Goal: Information Seeking & Learning: Find specific fact

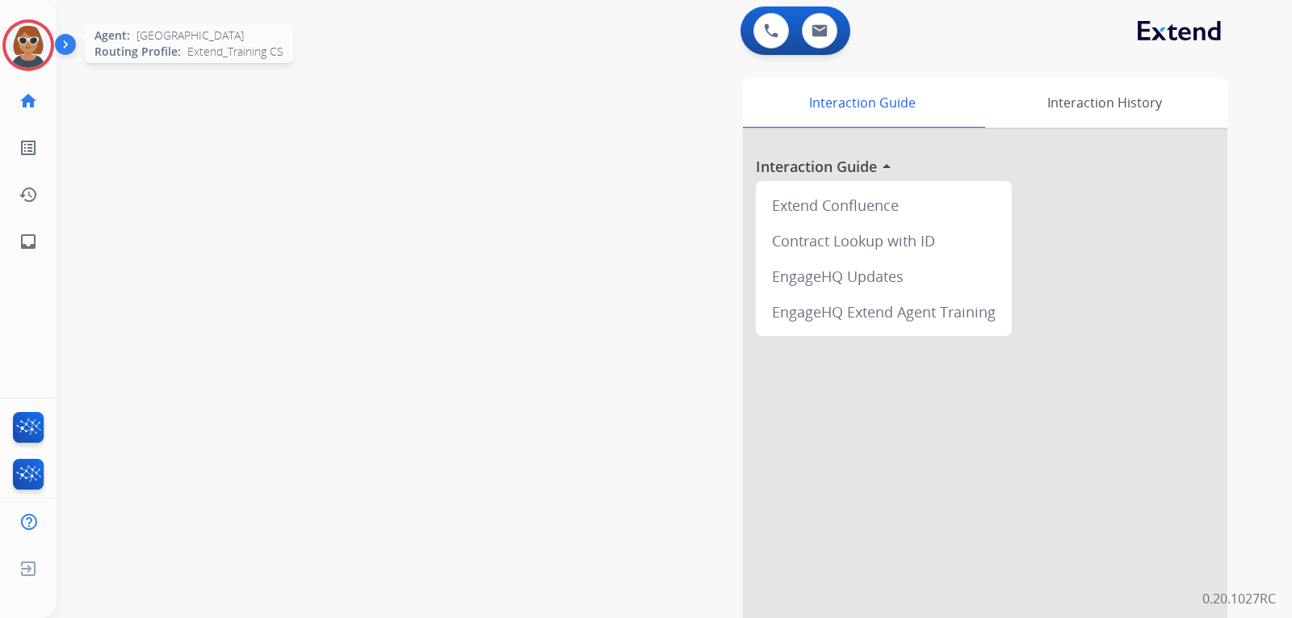
click at [26, 49] on img at bounding box center [28, 45] width 45 height 45
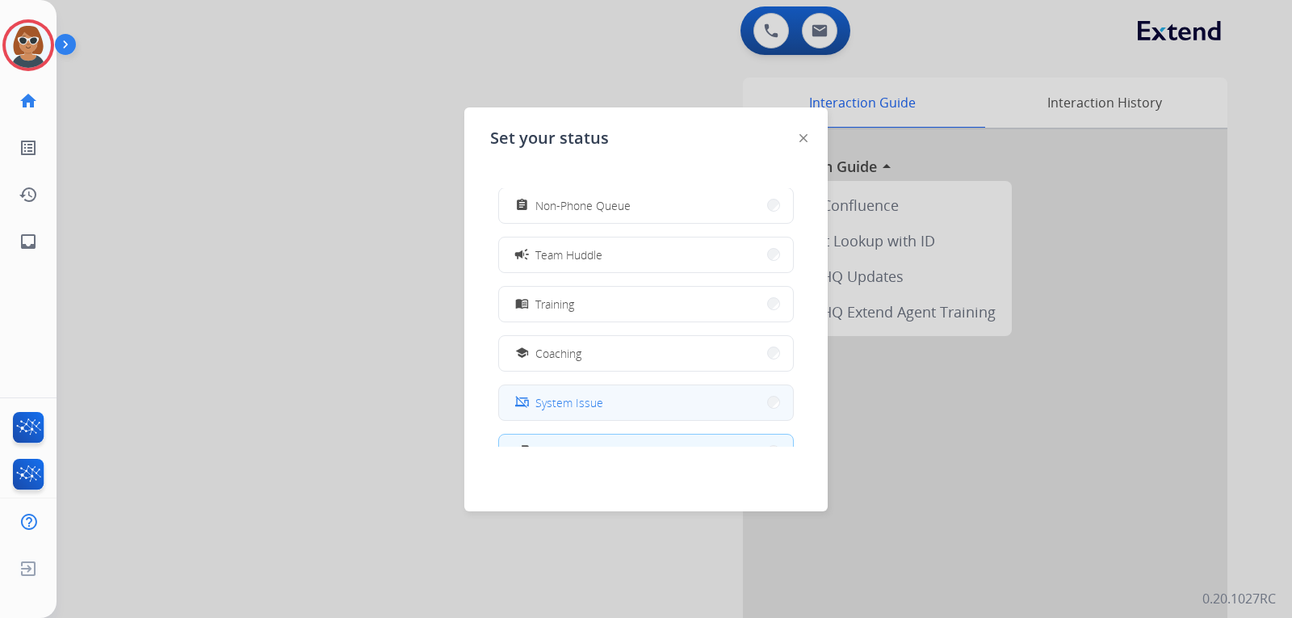
scroll to position [242, 0]
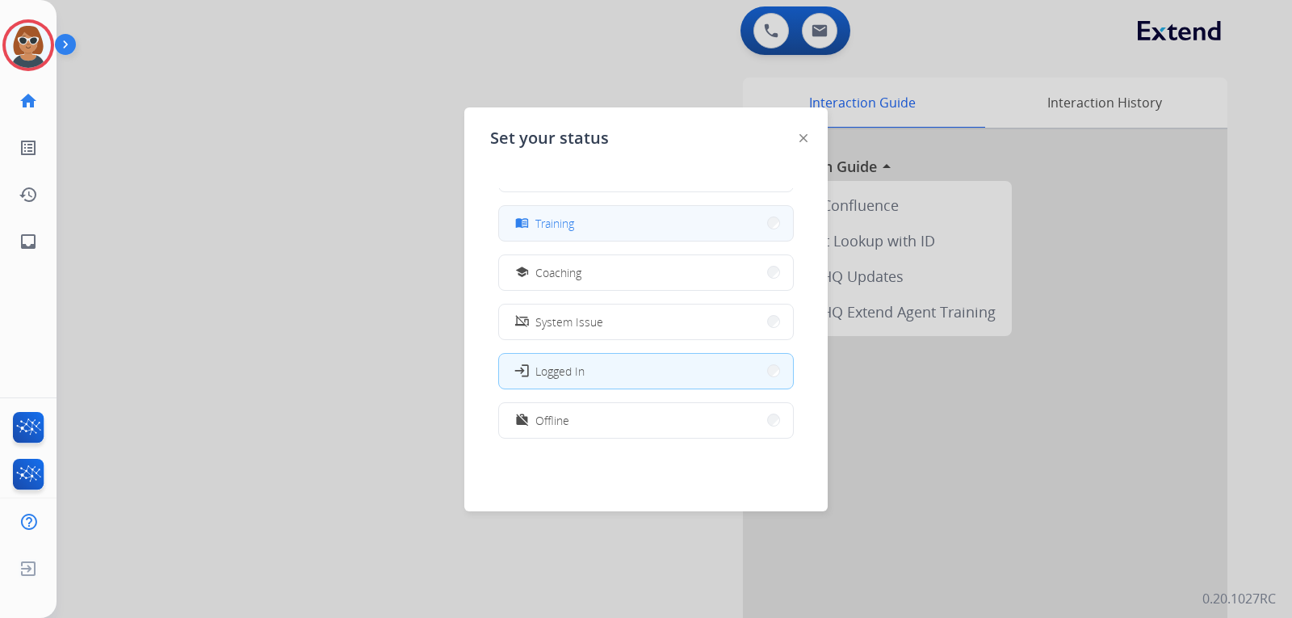
click at [574, 226] on span "Training" at bounding box center [555, 223] width 39 height 17
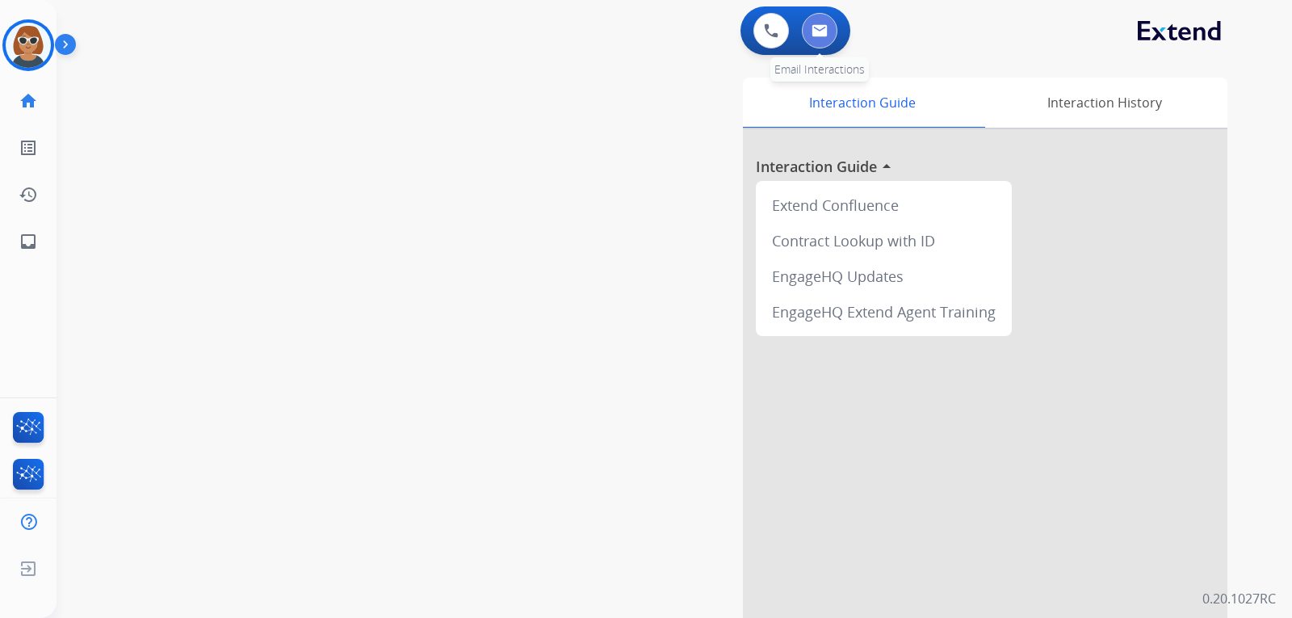
click at [823, 30] on img at bounding box center [820, 30] width 16 height 13
select select "**********"
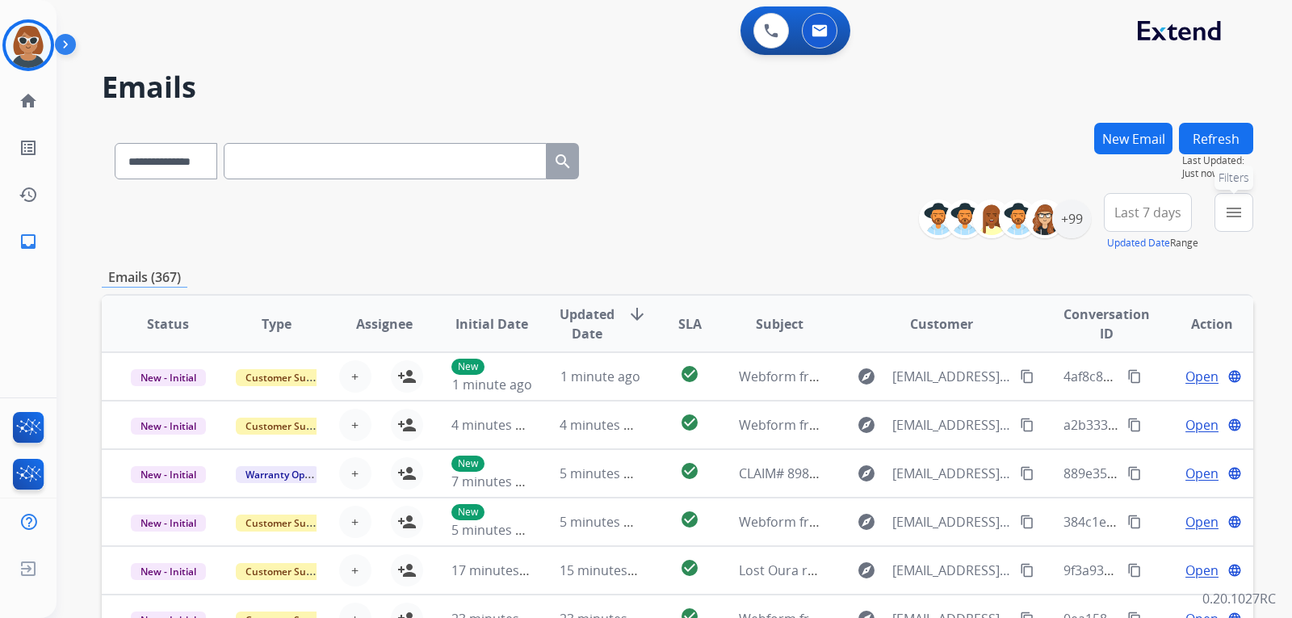
click at [1233, 211] on mat-icon "menu" at bounding box center [1234, 212] width 19 height 19
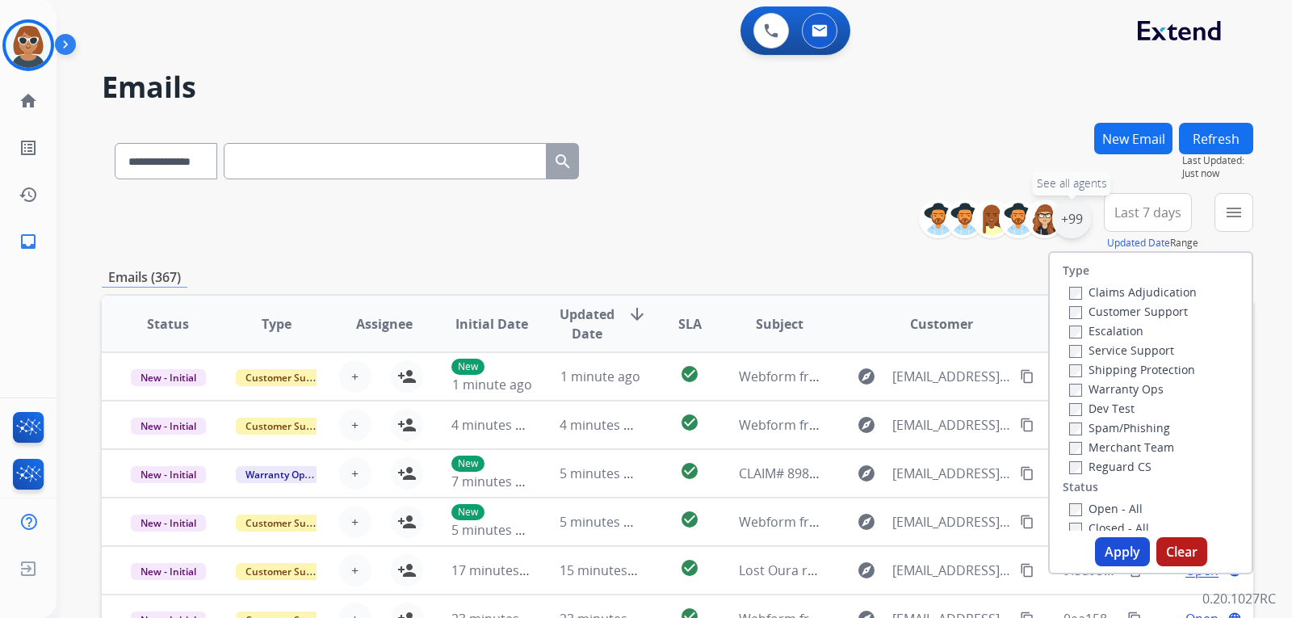
click at [1063, 217] on div "+99" at bounding box center [1071, 219] width 39 height 39
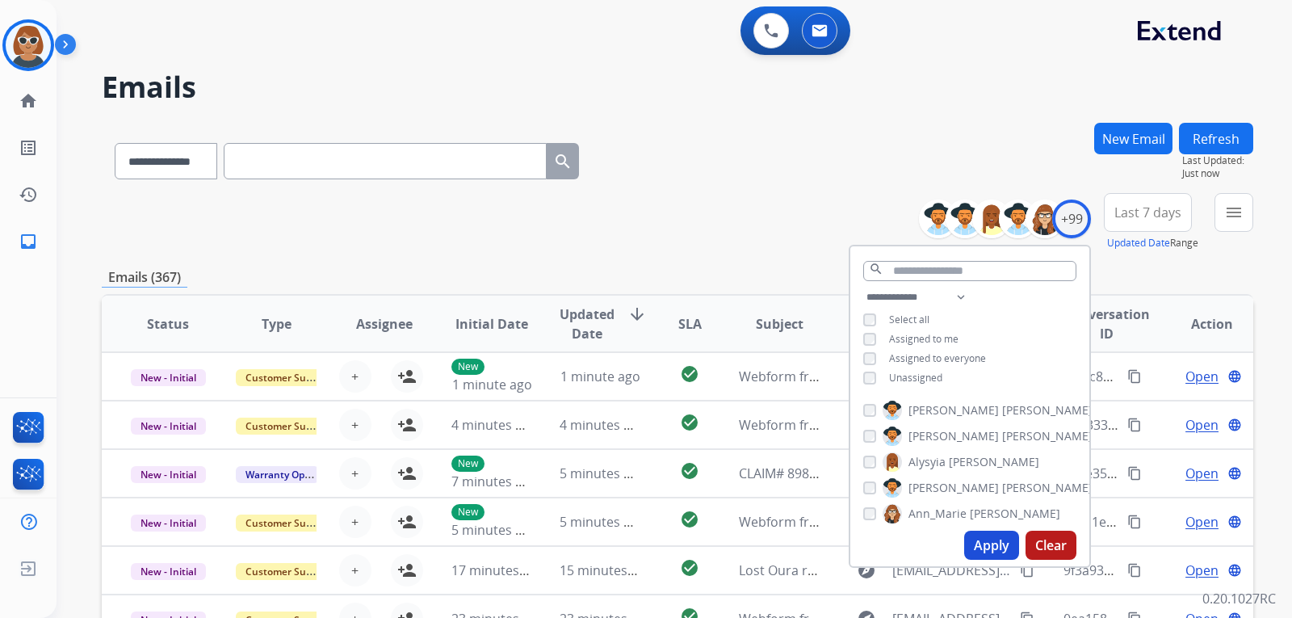
drag, startPoint x: 989, startPoint y: 546, endPoint x: 1000, endPoint y: 523, distance: 26.0
click at [989, 545] on button "Apply" at bounding box center [991, 545] width 55 height 29
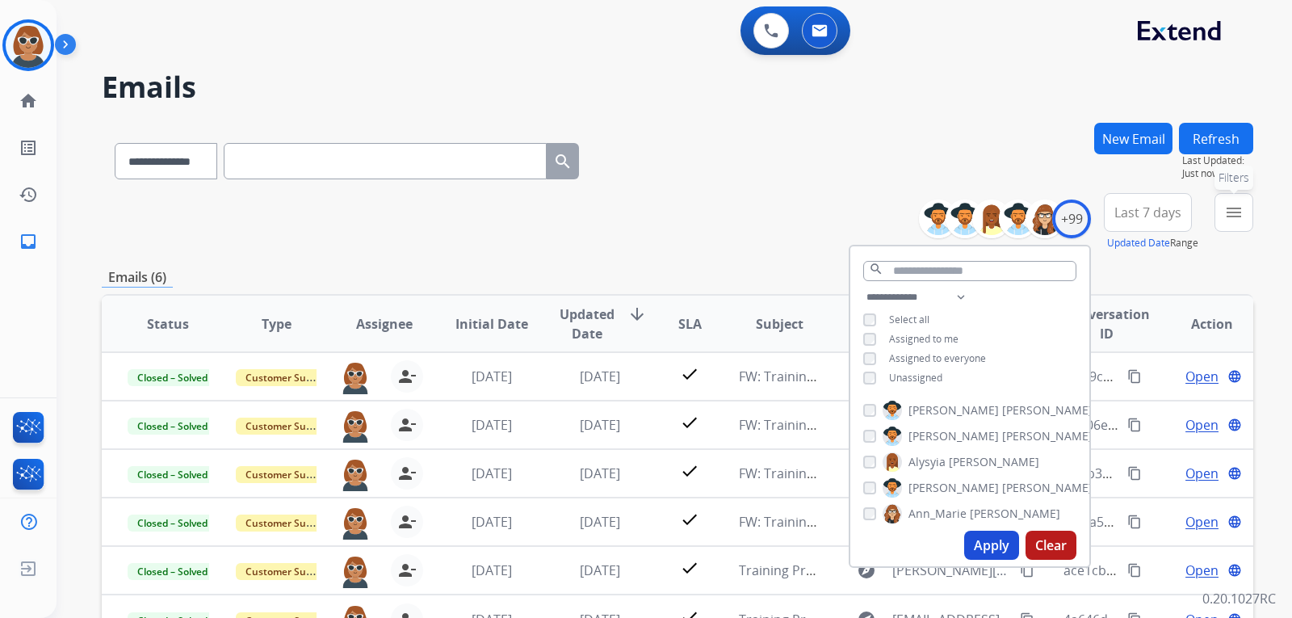
click at [1245, 204] on button "menu Filters" at bounding box center [1234, 212] width 39 height 39
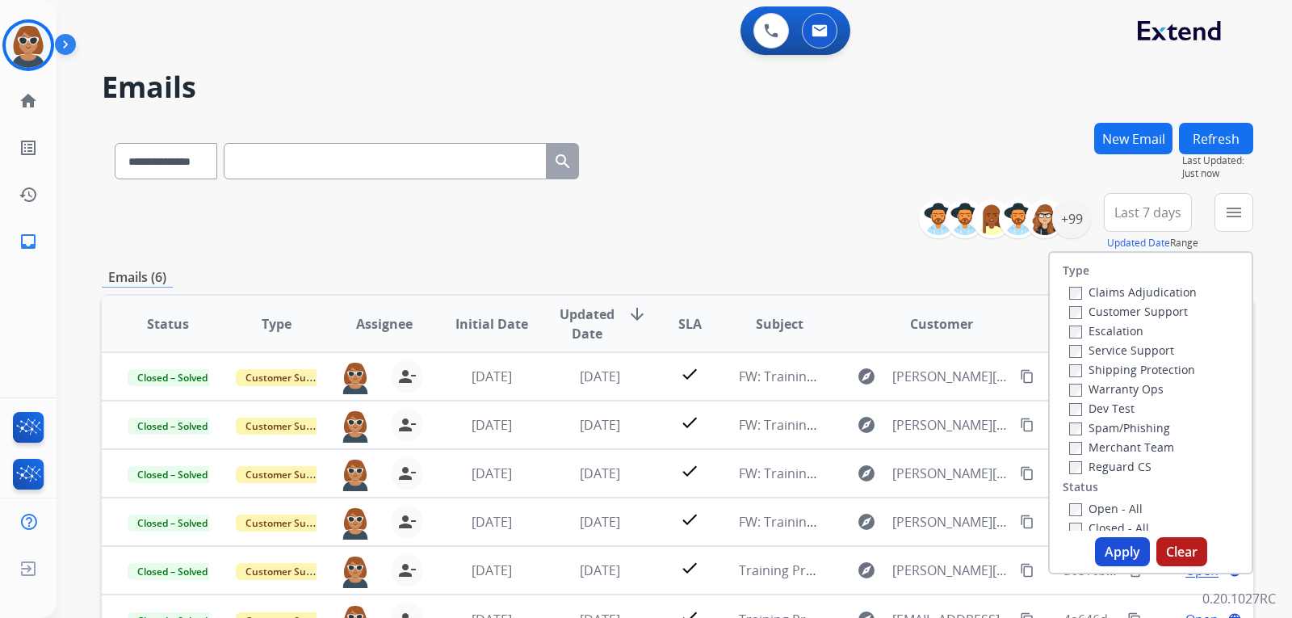
click at [993, 95] on h2 "Emails" at bounding box center [678, 87] width 1152 height 32
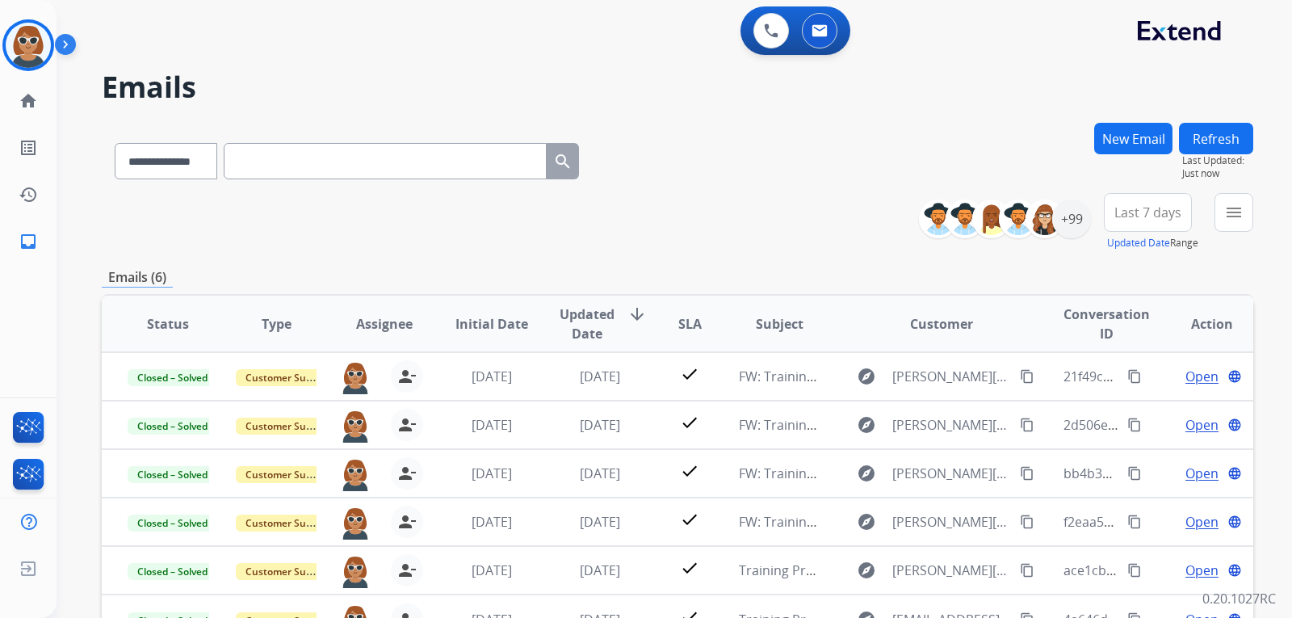
click at [1142, 240] on button "Updated Date" at bounding box center [1138, 243] width 63 height 13
click at [1155, 216] on span "Last 7 days" at bounding box center [1157, 212] width 67 height 6
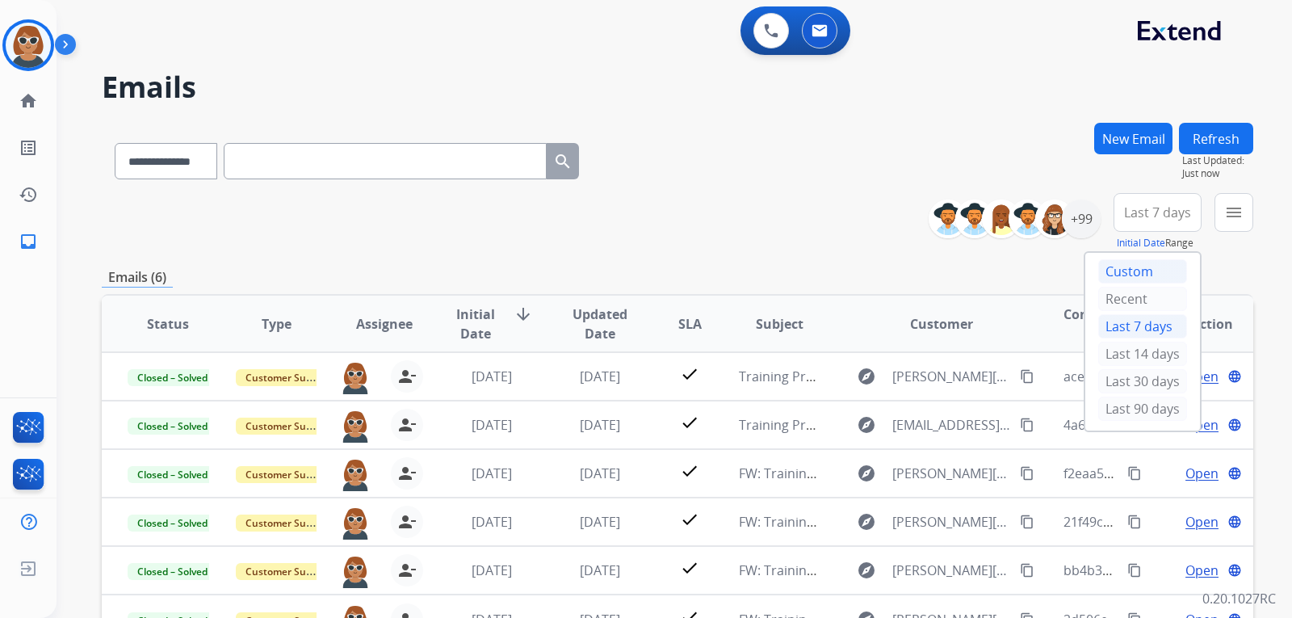
click at [1130, 275] on div "Custom" at bounding box center [1143, 271] width 89 height 24
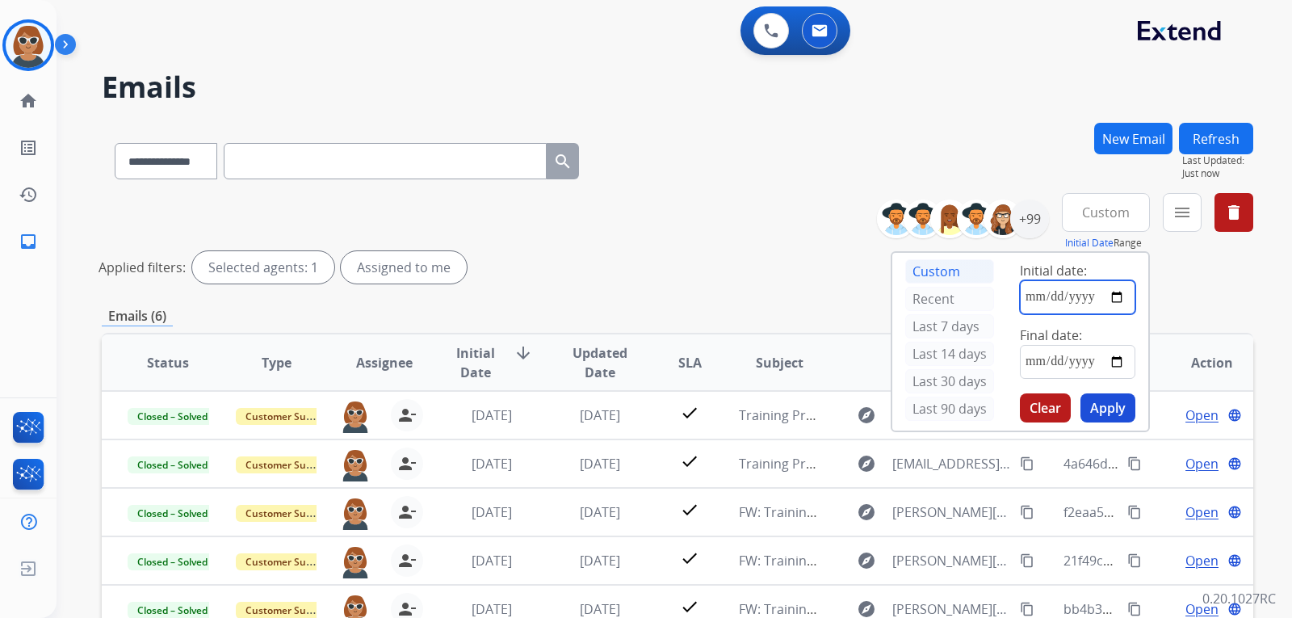
click at [1119, 297] on input "date" at bounding box center [1078, 297] width 116 height 34
type input "**********"
click at [1116, 361] on input "date" at bounding box center [1078, 362] width 116 height 34
type input "**********"
click at [1104, 410] on button "Apply" at bounding box center [1108, 407] width 55 height 29
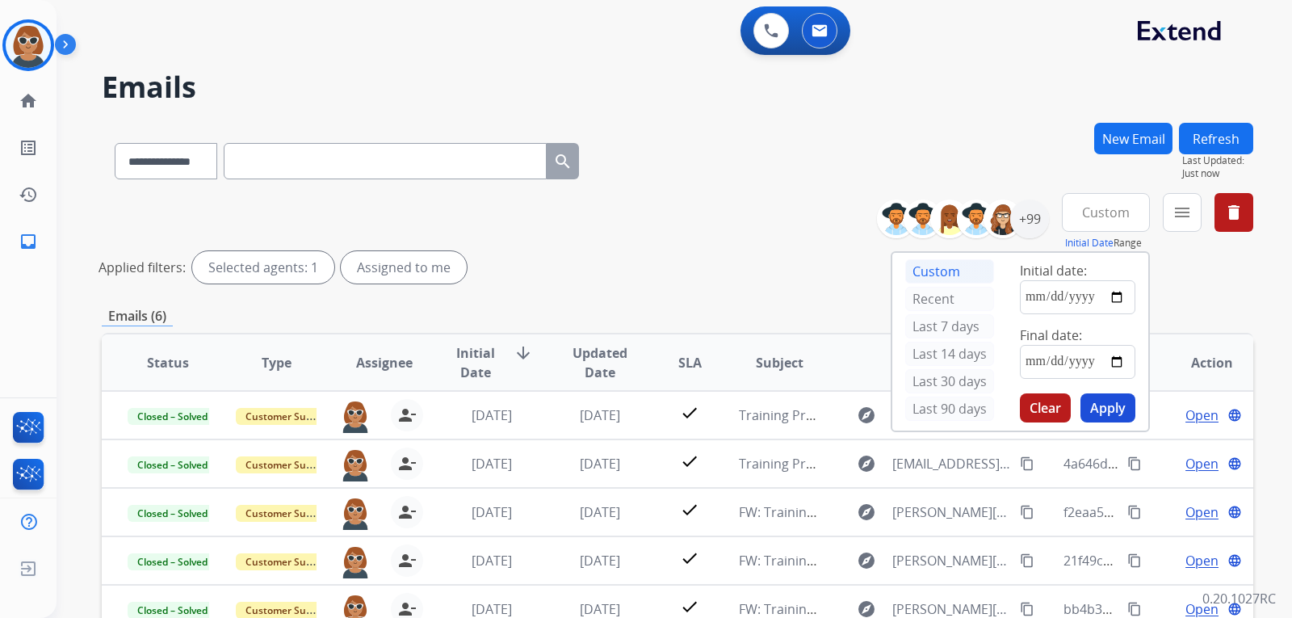
click at [716, 235] on div "**********" at bounding box center [678, 241] width 1152 height 97
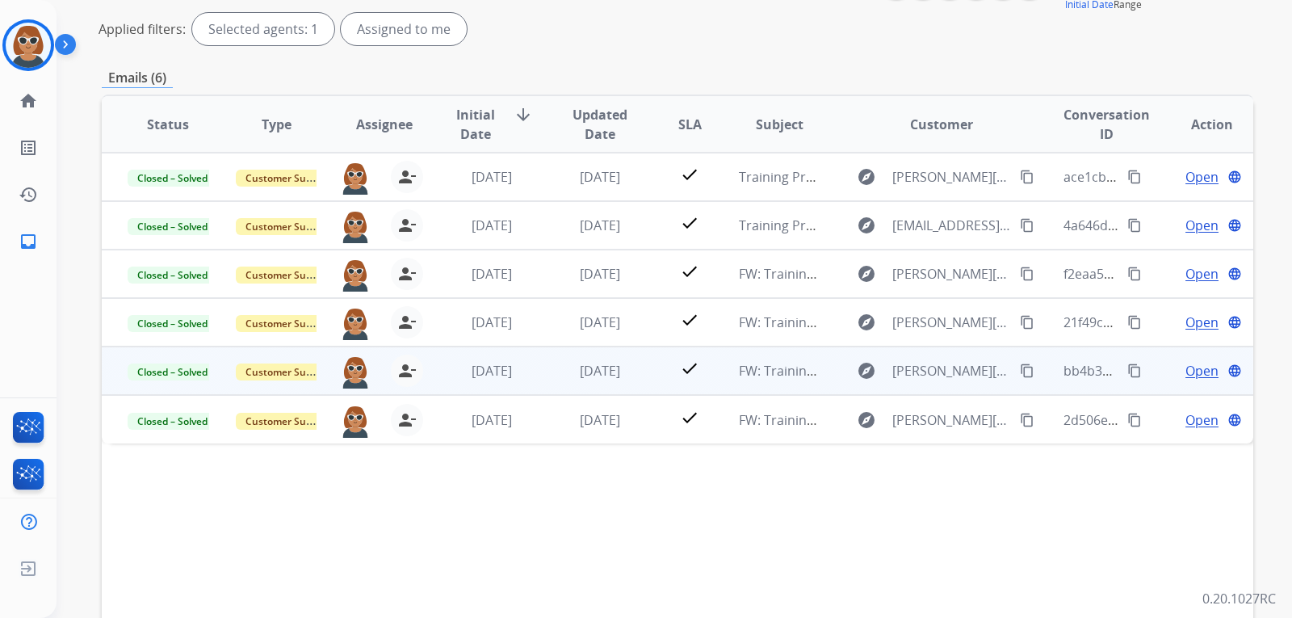
scroll to position [242, 0]
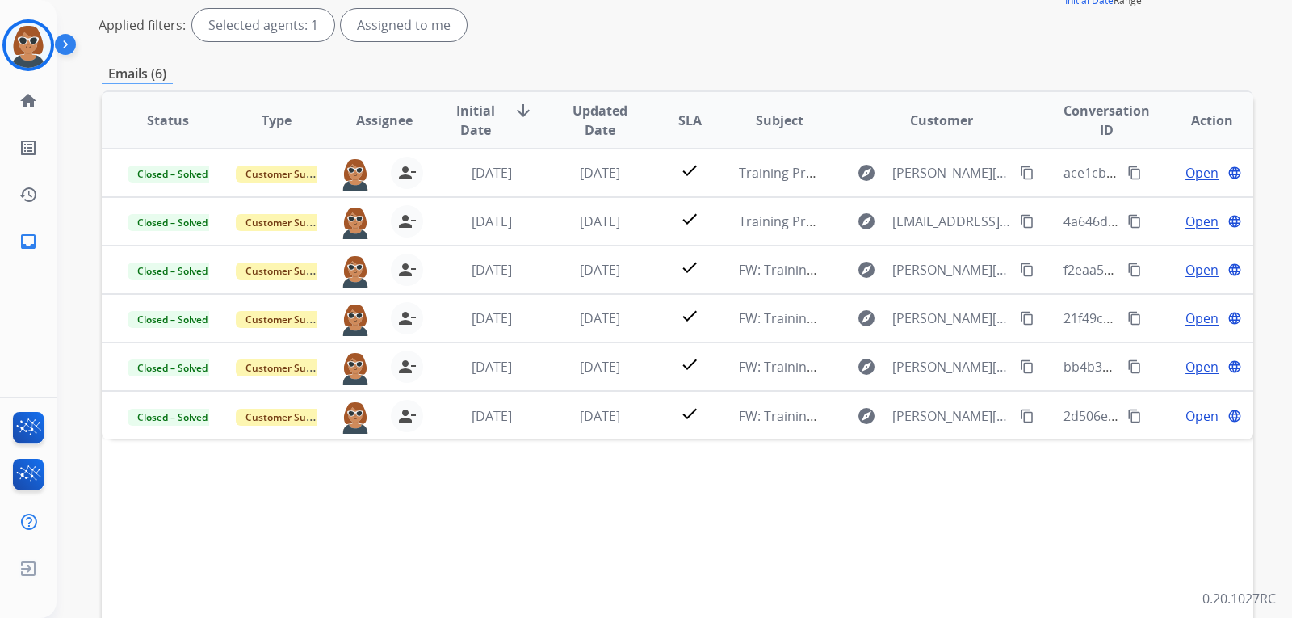
click at [167, 122] on span "Status" at bounding box center [168, 120] width 42 height 19
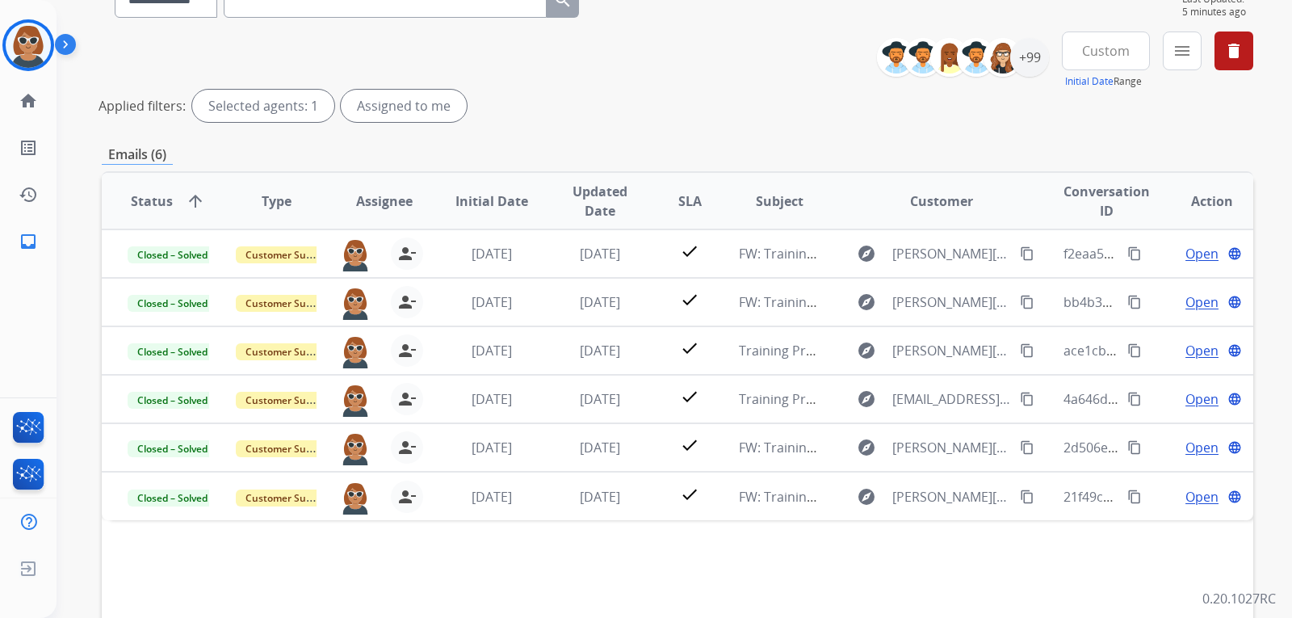
scroll to position [81, 0]
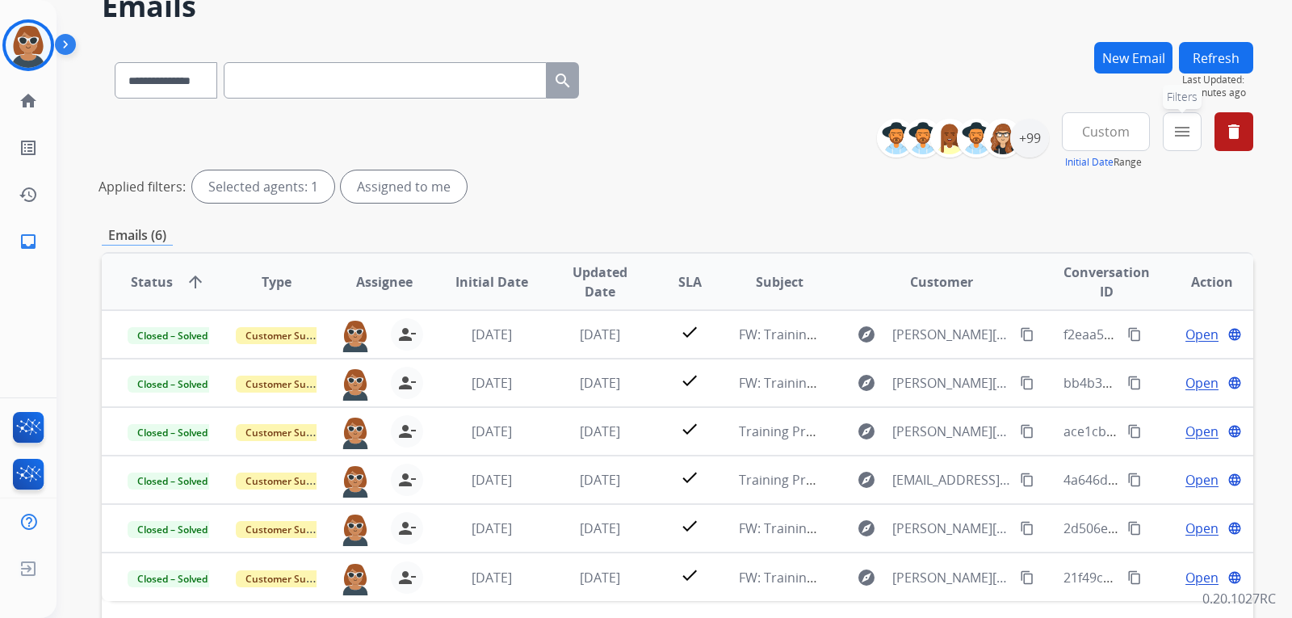
click at [1190, 132] on mat-icon "menu" at bounding box center [1182, 131] width 19 height 19
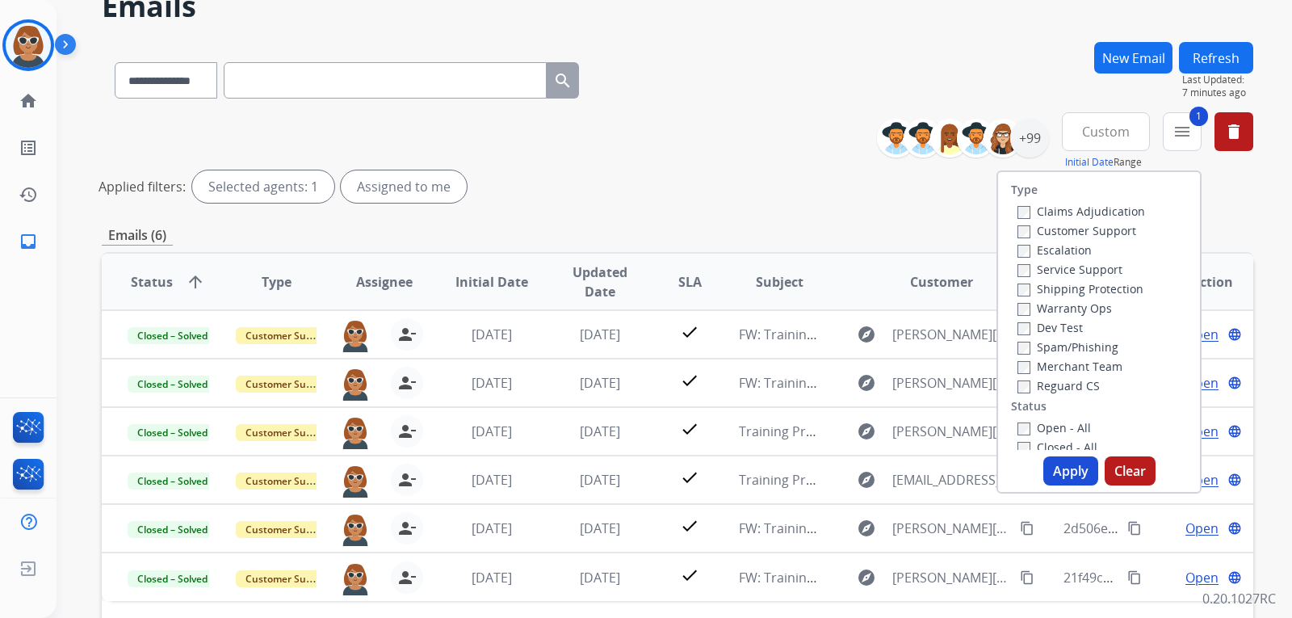
click at [1069, 468] on button "Apply" at bounding box center [1071, 470] width 55 height 29
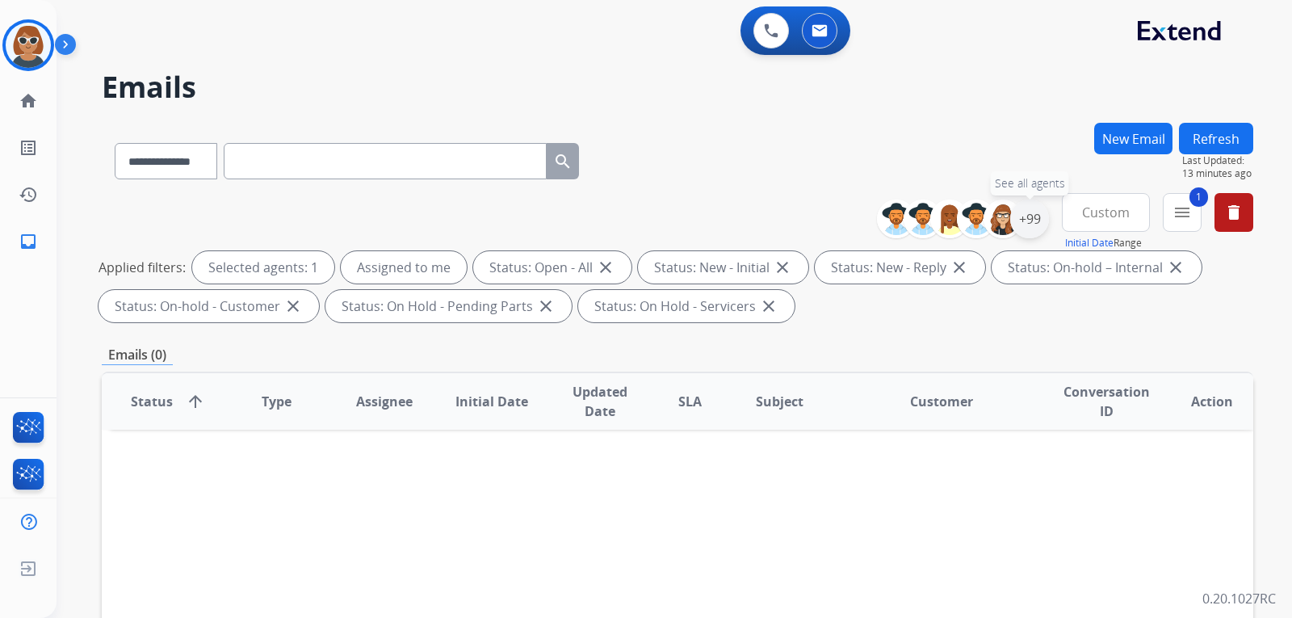
click at [1031, 221] on div "+99" at bounding box center [1029, 219] width 39 height 39
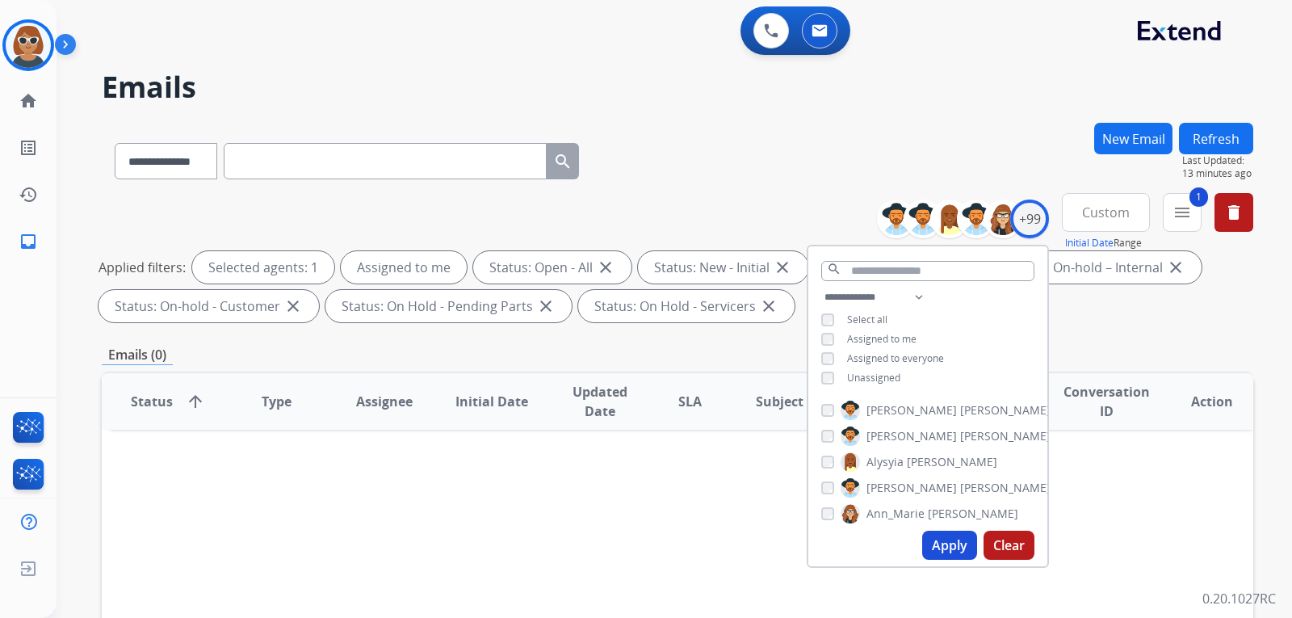
click at [951, 552] on button "Apply" at bounding box center [949, 545] width 55 height 29
click at [1183, 206] on mat-icon "menu" at bounding box center [1182, 212] width 19 height 19
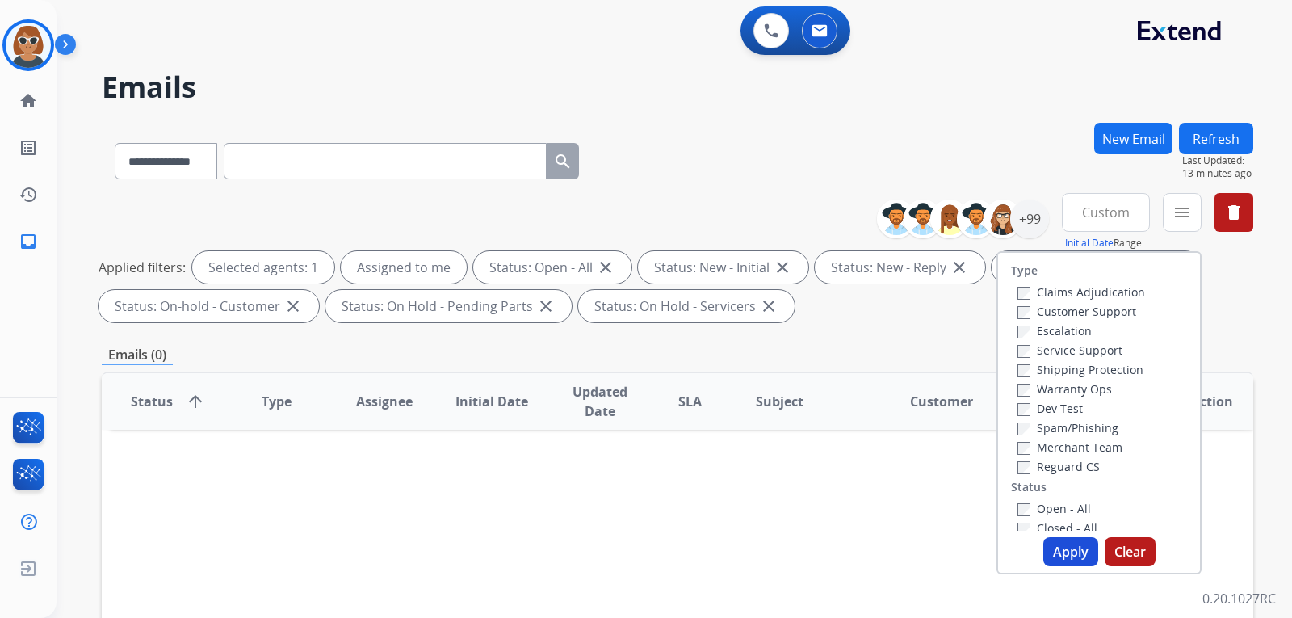
click at [1065, 555] on button "Apply" at bounding box center [1071, 551] width 55 height 29
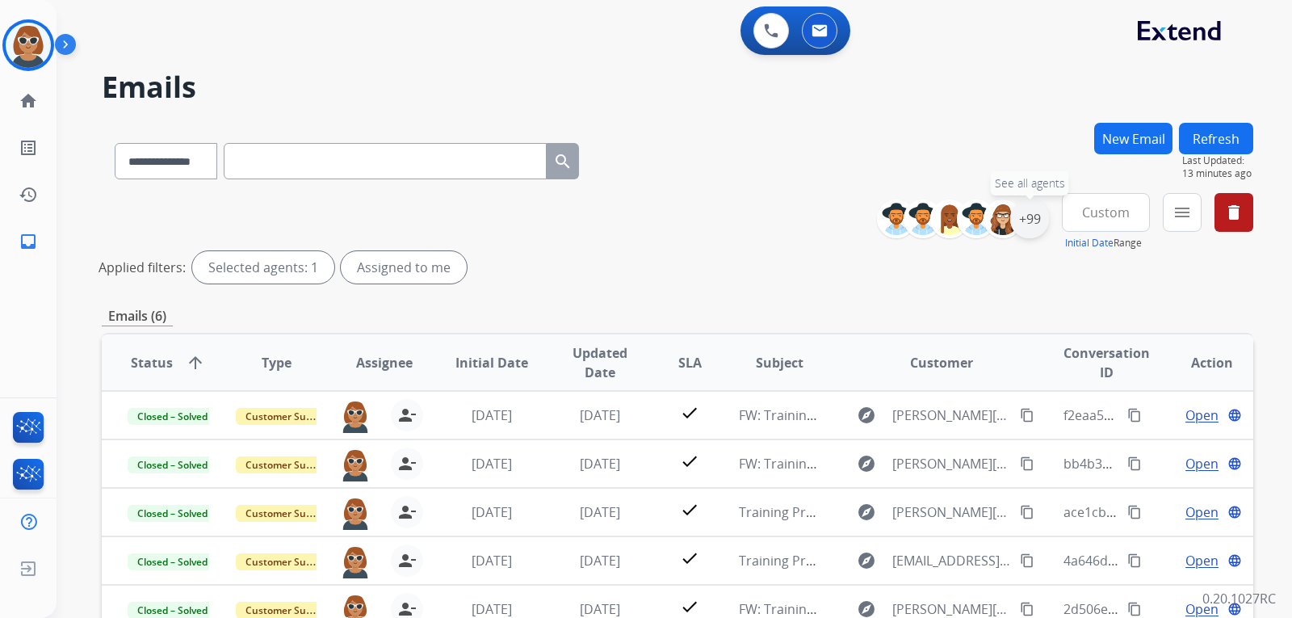
click at [1023, 225] on div "+99" at bounding box center [1029, 219] width 39 height 39
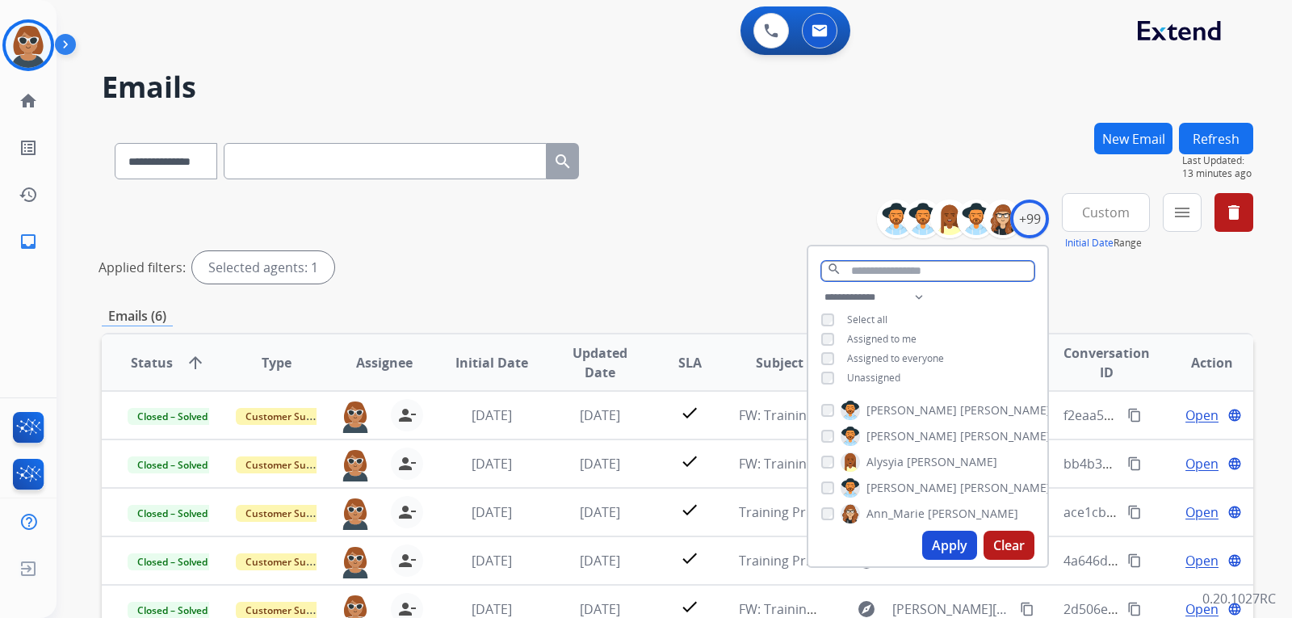
click at [859, 263] on input "text" at bounding box center [927, 271] width 213 height 20
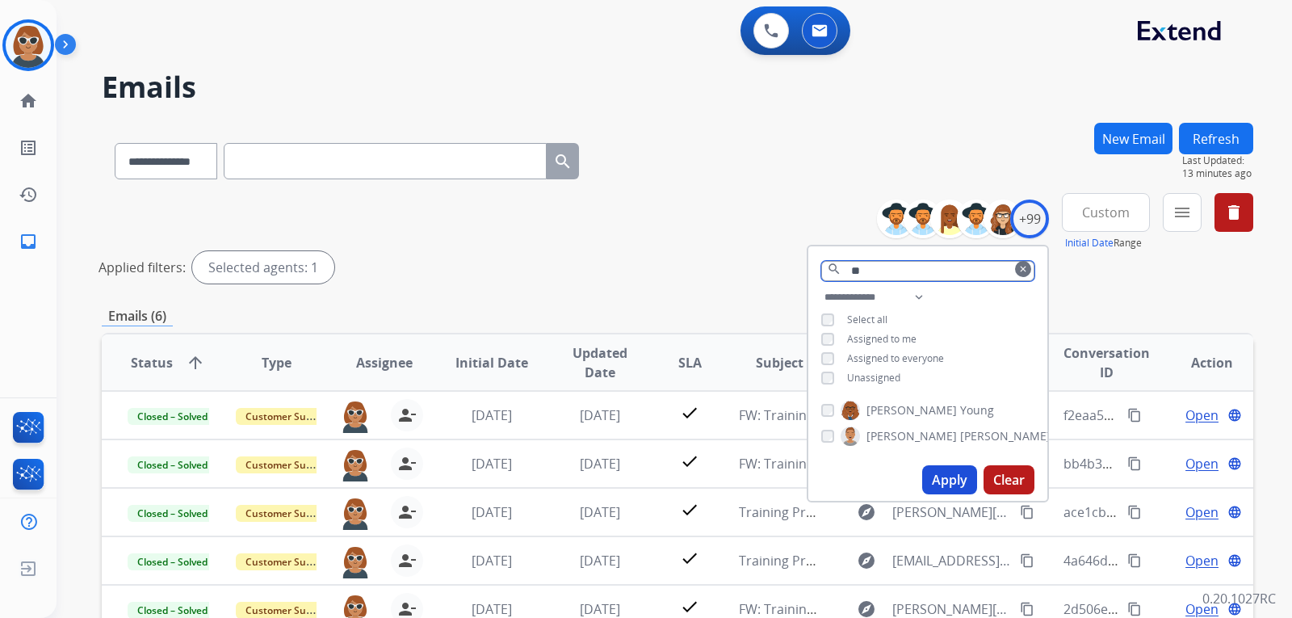
type input "**"
click at [950, 475] on button "Apply" at bounding box center [949, 479] width 55 height 29
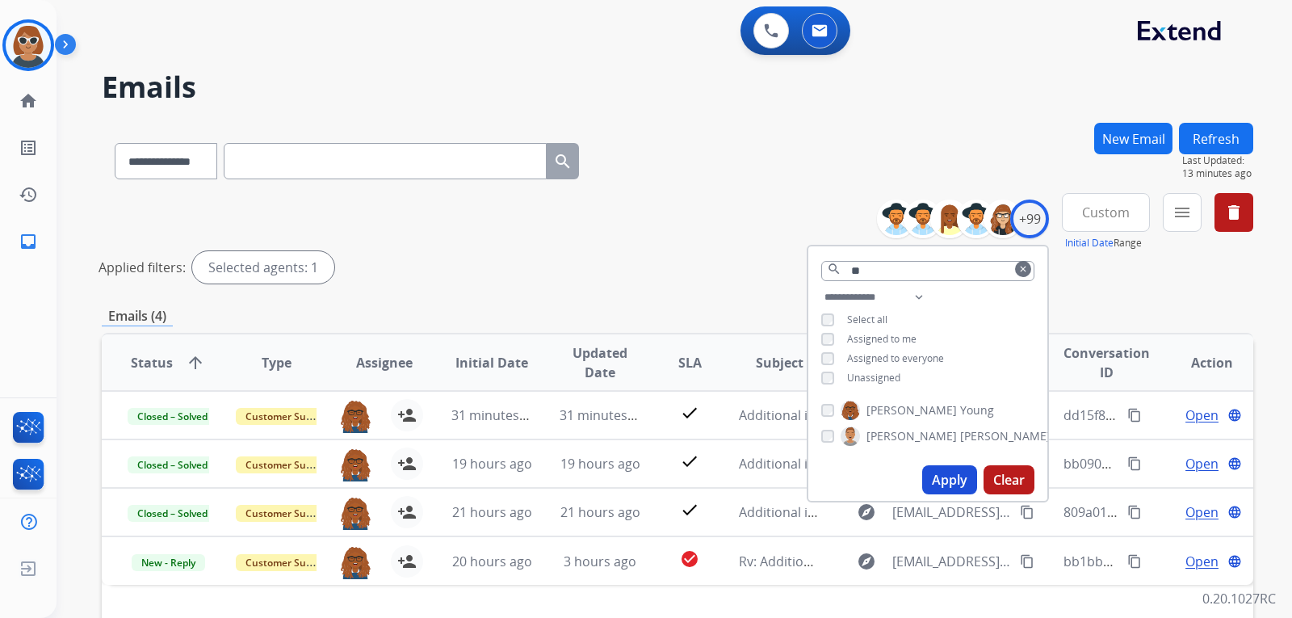
drag, startPoint x: 728, startPoint y: 145, endPoint x: 674, endPoint y: 221, distance: 92.6
click at [727, 146] on div "**********" at bounding box center [678, 158] width 1152 height 70
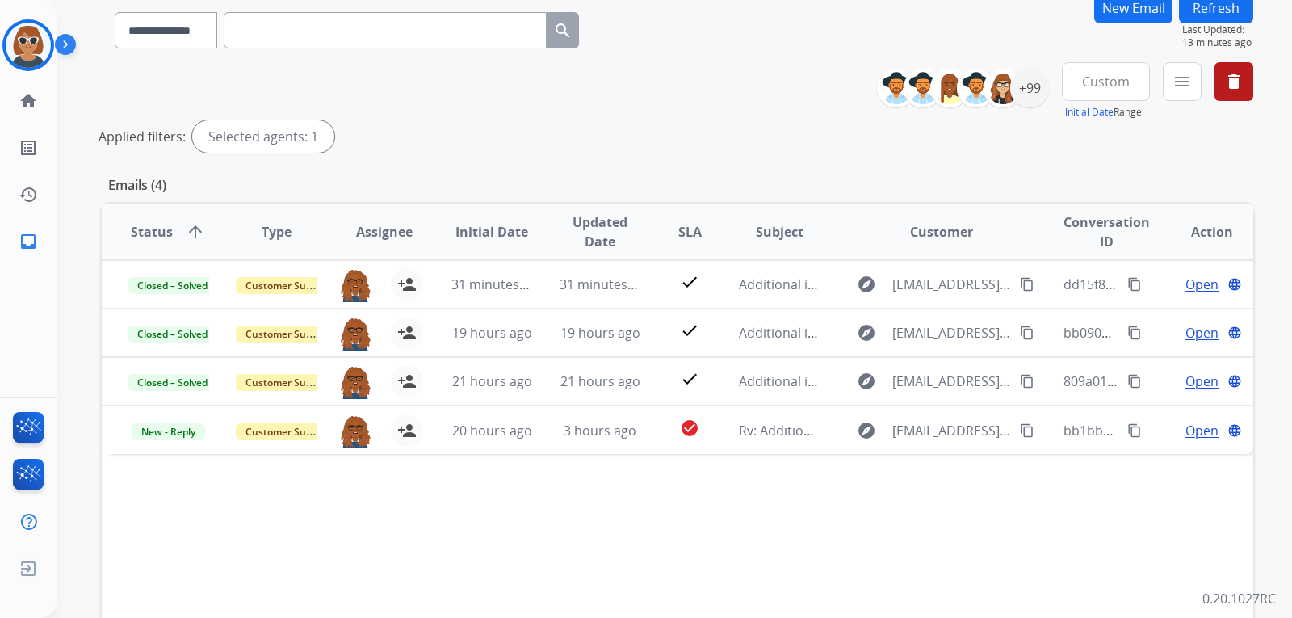
scroll to position [162, 0]
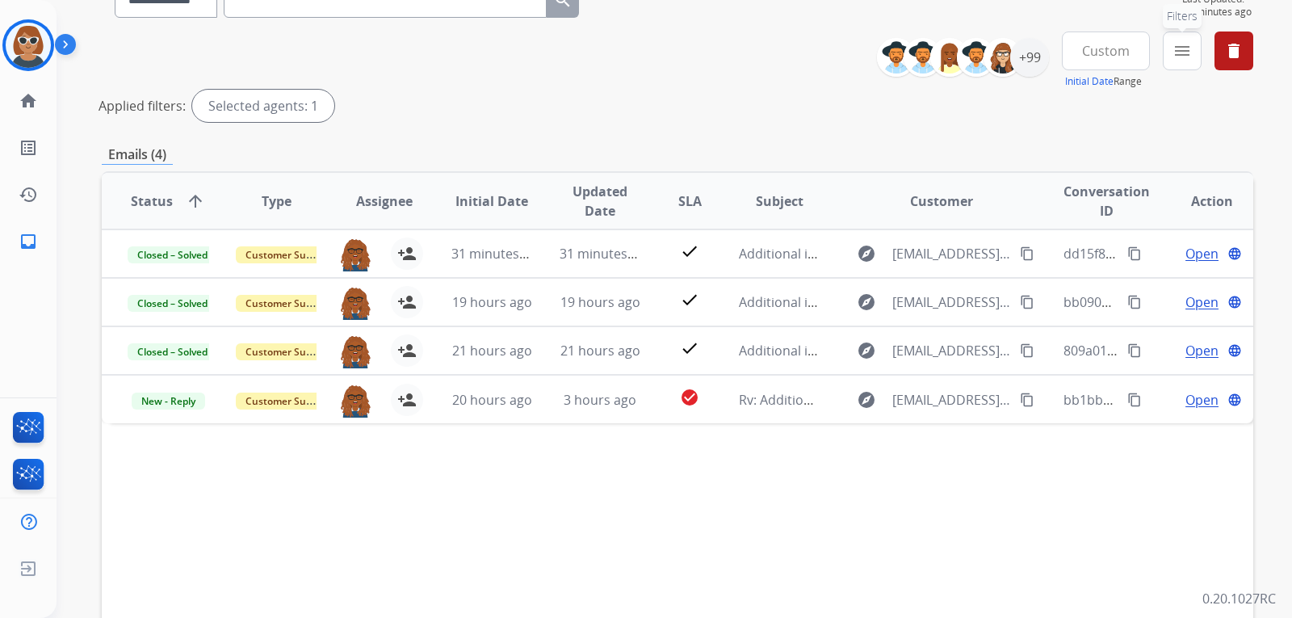
click at [1180, 48] on mat-icon "menu" at bounding box center [1182, 50] width 19 height 19
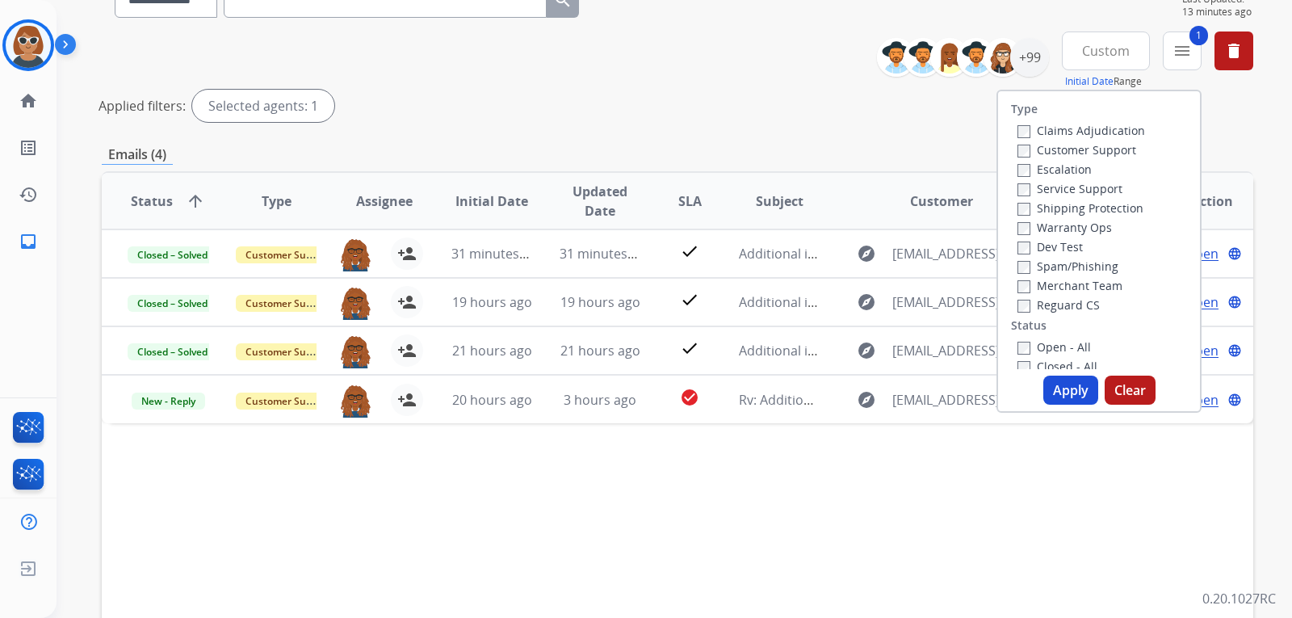
click at [1071, 399] on button "Apply" at bounding box center [1071, 390] width 55 height 29
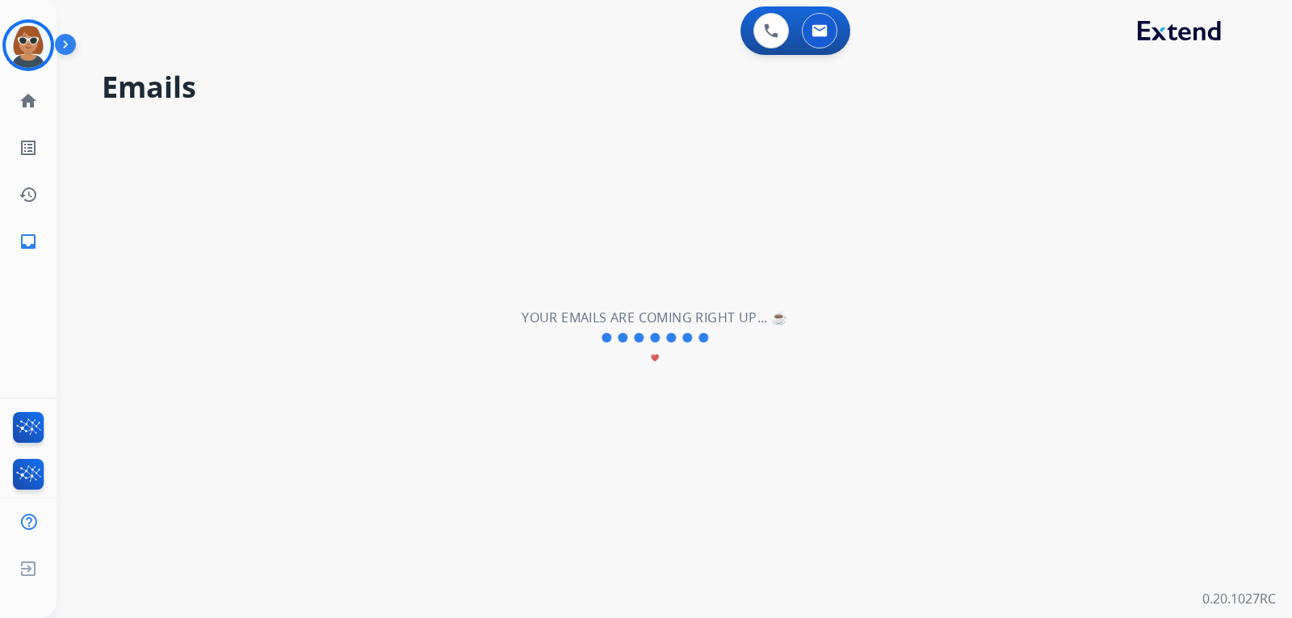
scroll to position [0, 0]
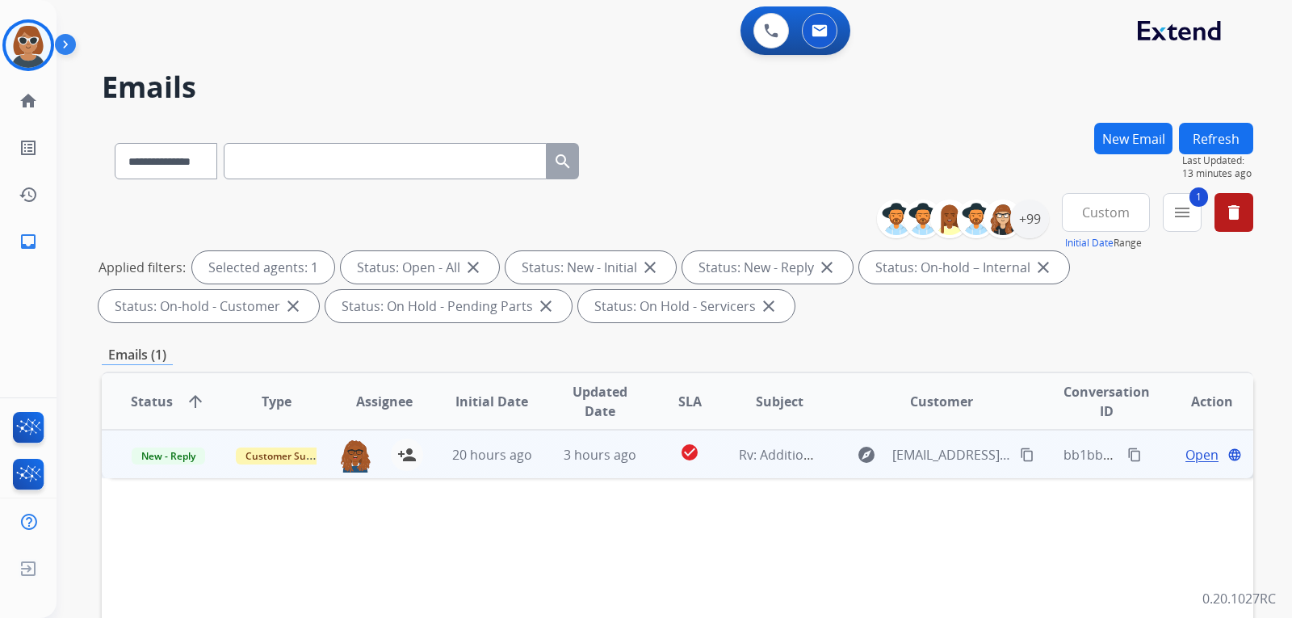
click at [1020, 457] on mat-icon "content_copy" at bounding box center [1027, 454] width 15 height 15
click at [1189, 458] on span "Open" at bounding box center [1202, 454] width 33 height 19
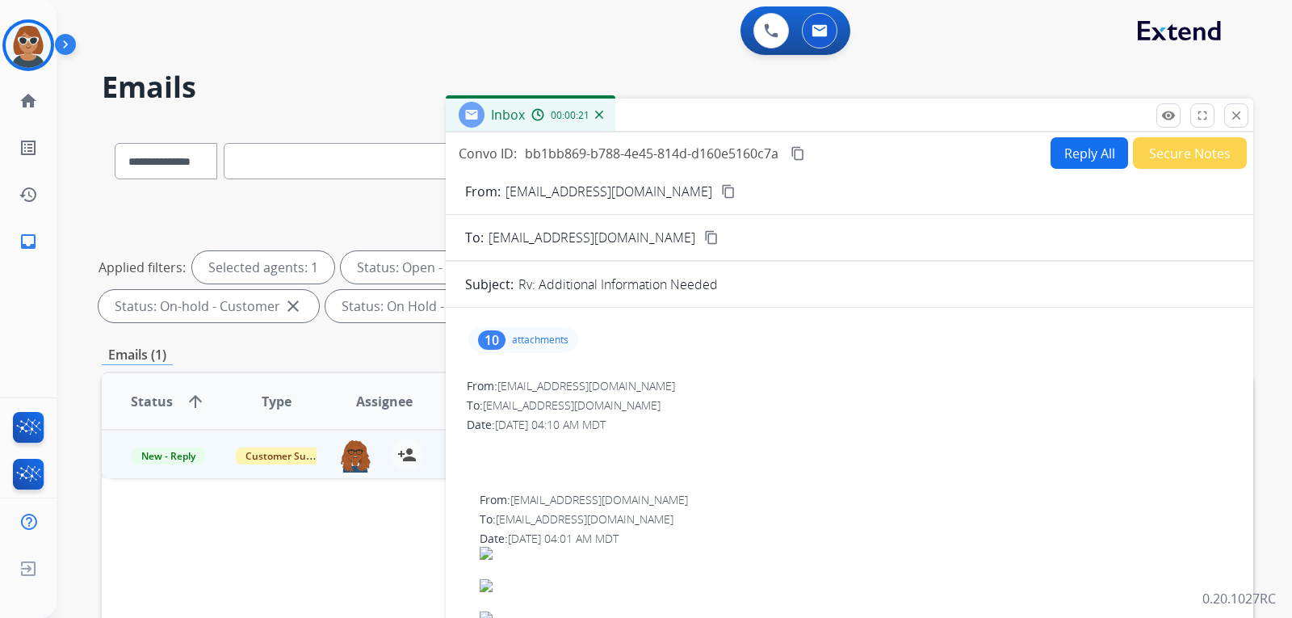
click at [542, 336] on p "attachments" at bounding box center [540, 340] width 57 height 13
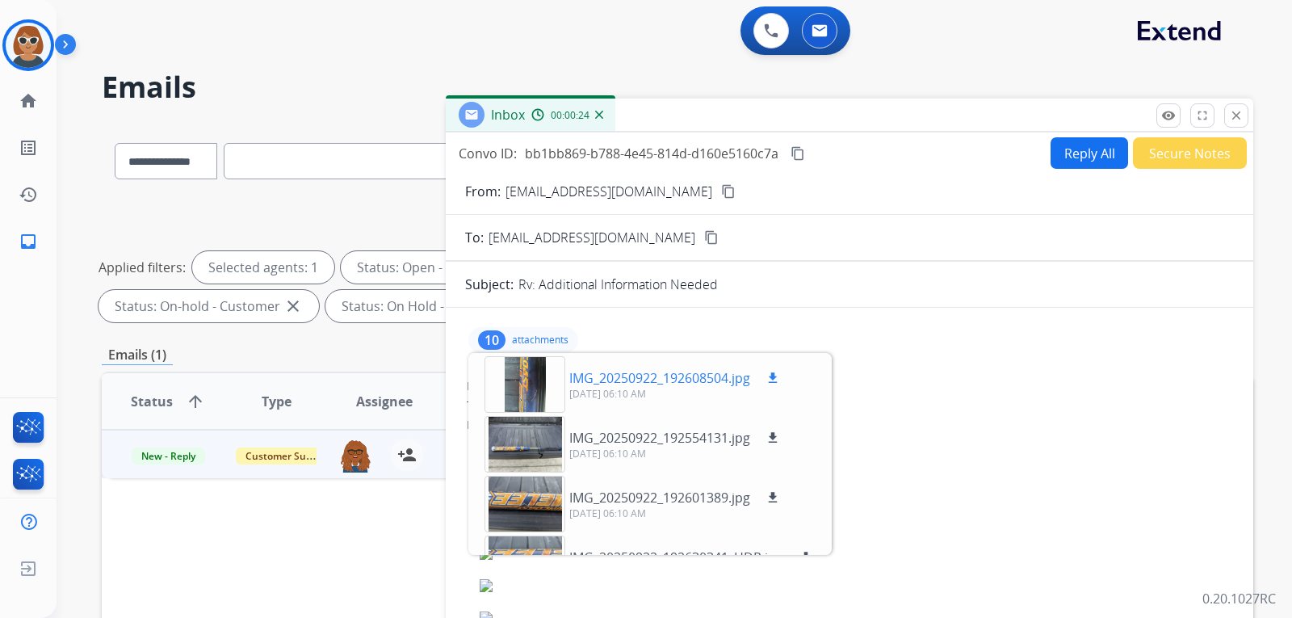
click at [548, 382] on div at bounding box center [525, 384] width 81 height 57
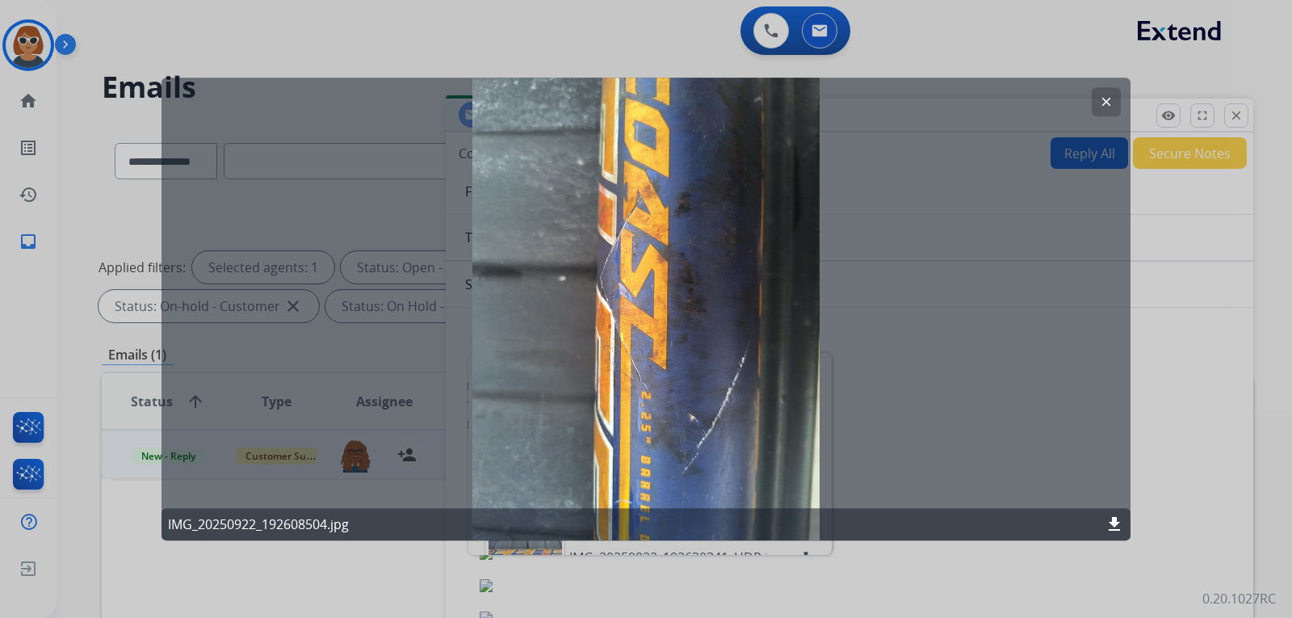
click at [1113, 103] on button "clear" at bounding box center [1106, 101] width 29 height 29
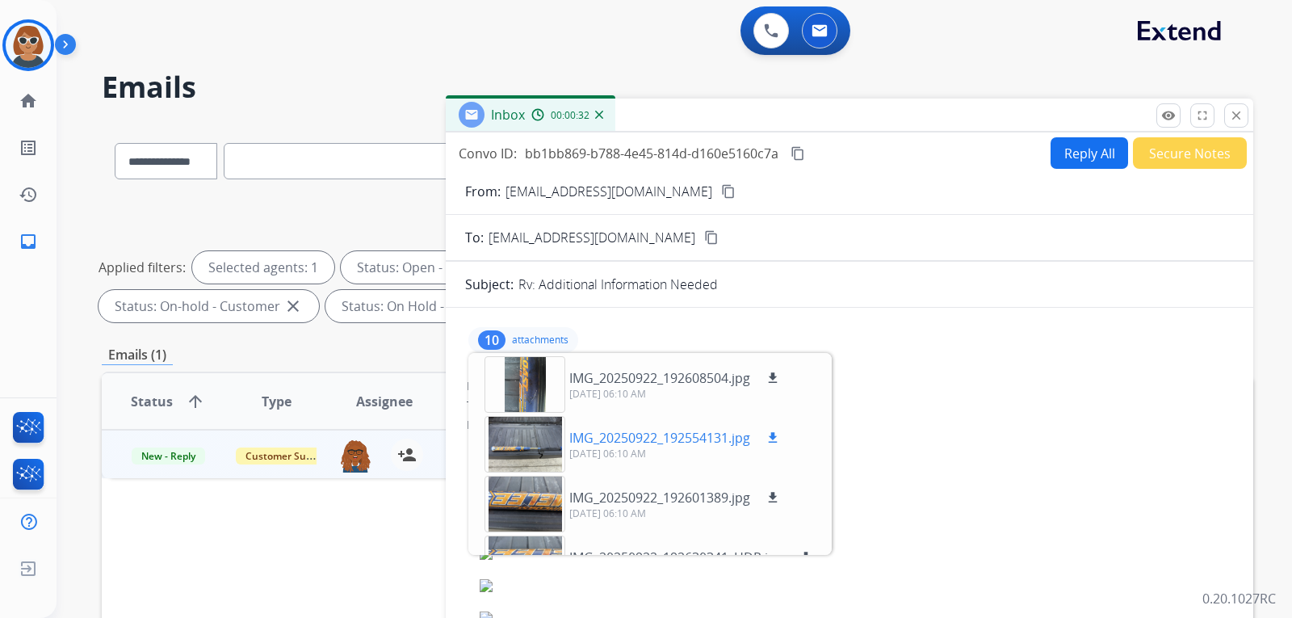
click at [536, 456] on div at bounding box center [525, 444] width 81 height 57
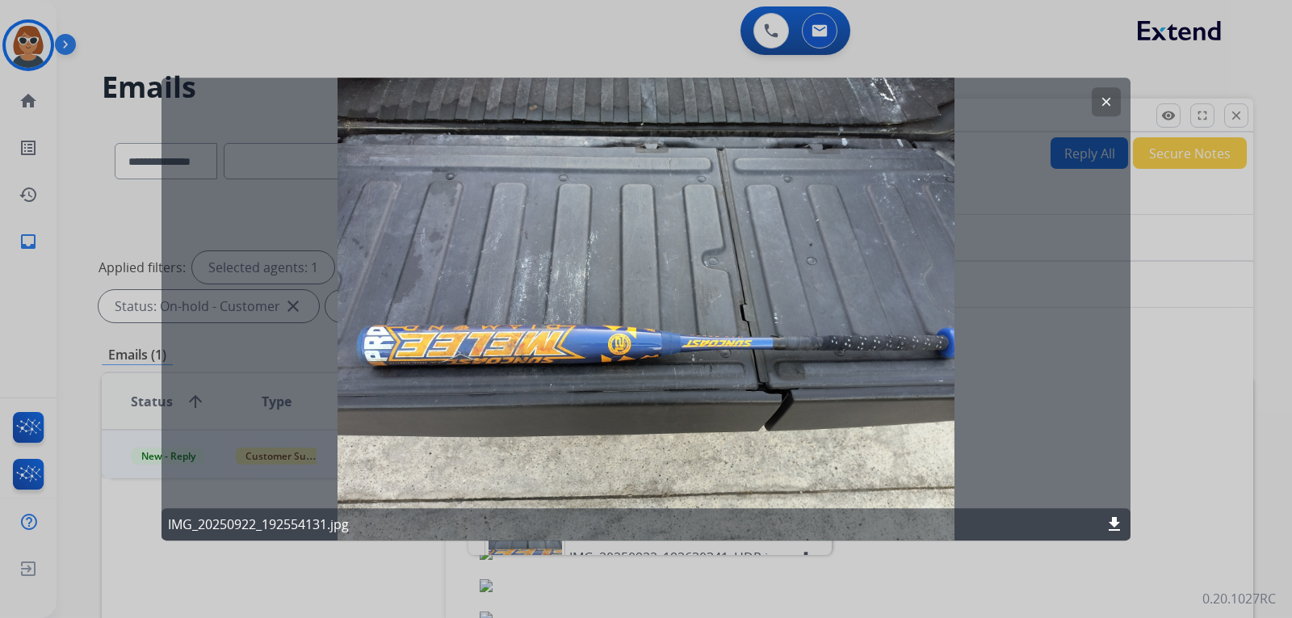
click at [1110, 102] on mat-icon "clear" at bounding box center [1106, 102] width 15 height 15
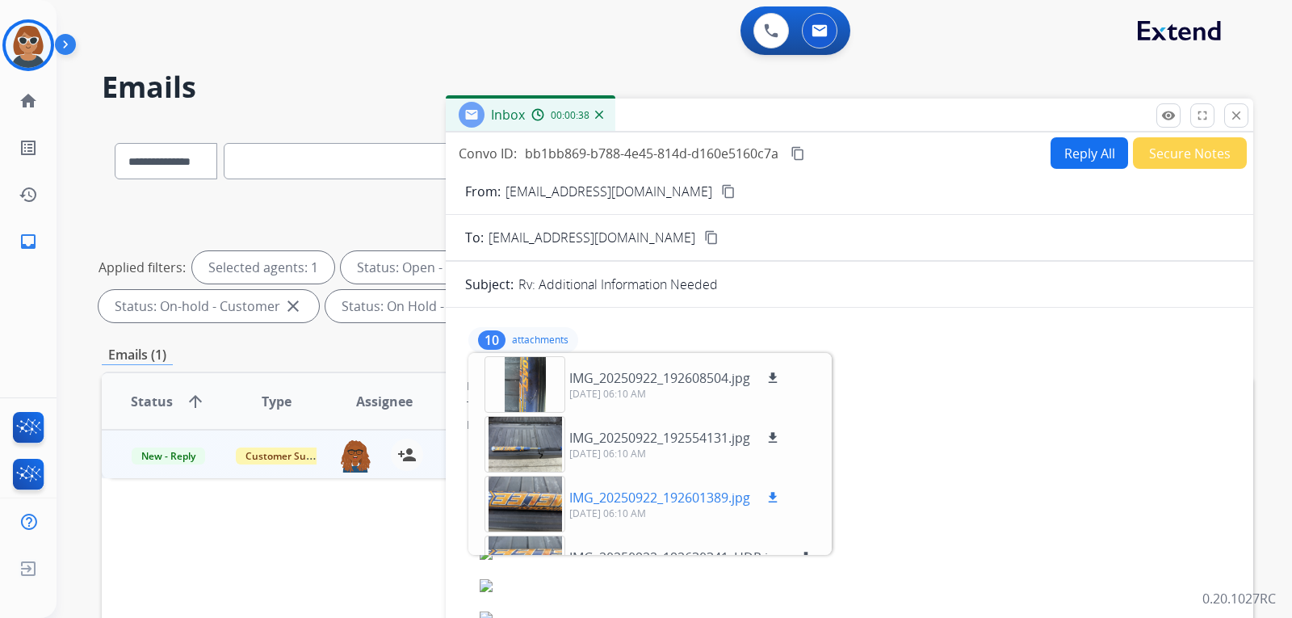
click at [536, 507] on div at bounding box center [525, 504] width 81 height 57
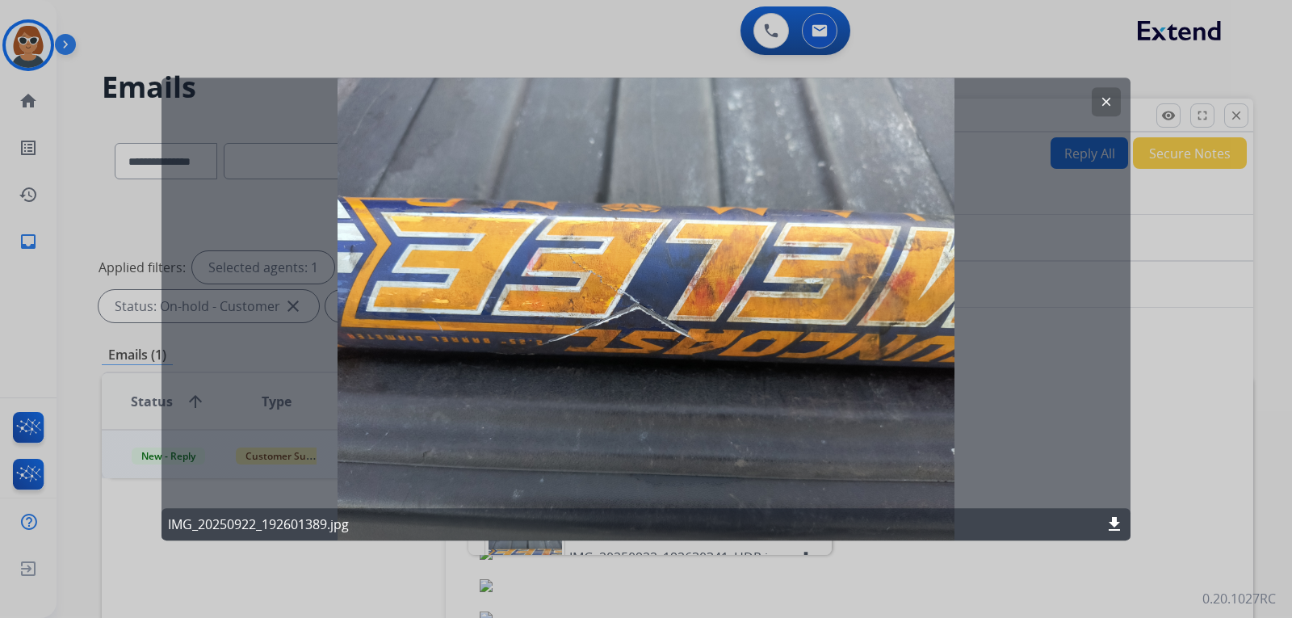
click at [1114, 98] on button "clear" at bounding box center [1106, 101] width 29 height 29
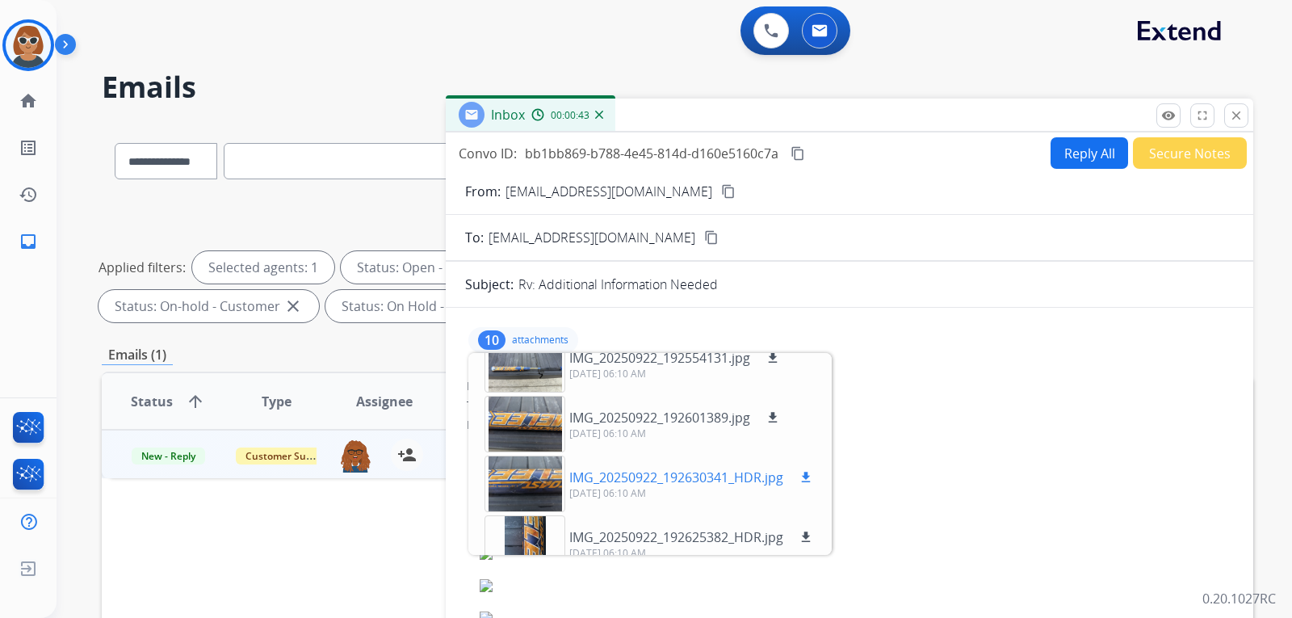
scroll to position [81, 0]
click at [528, 468] on div at bounding box center [525, 483] width 81 height 57
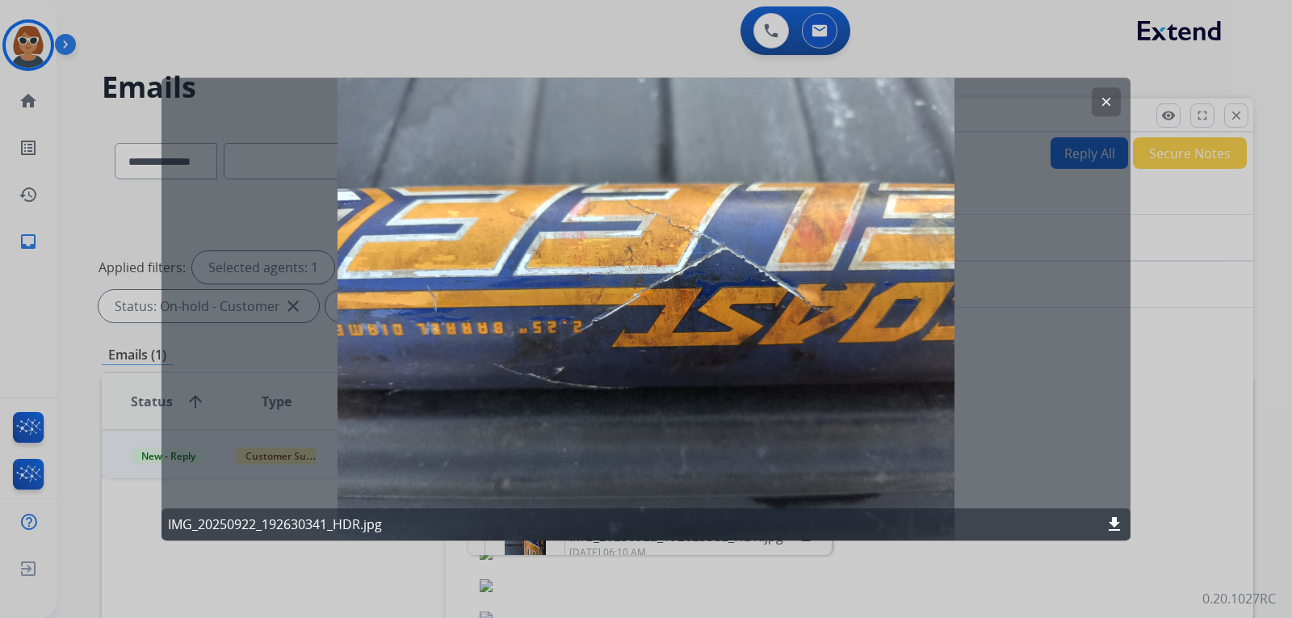
click at [1103, 96] on mat-icon "clear" at bounding box center [1106, 102] width 15 height 15
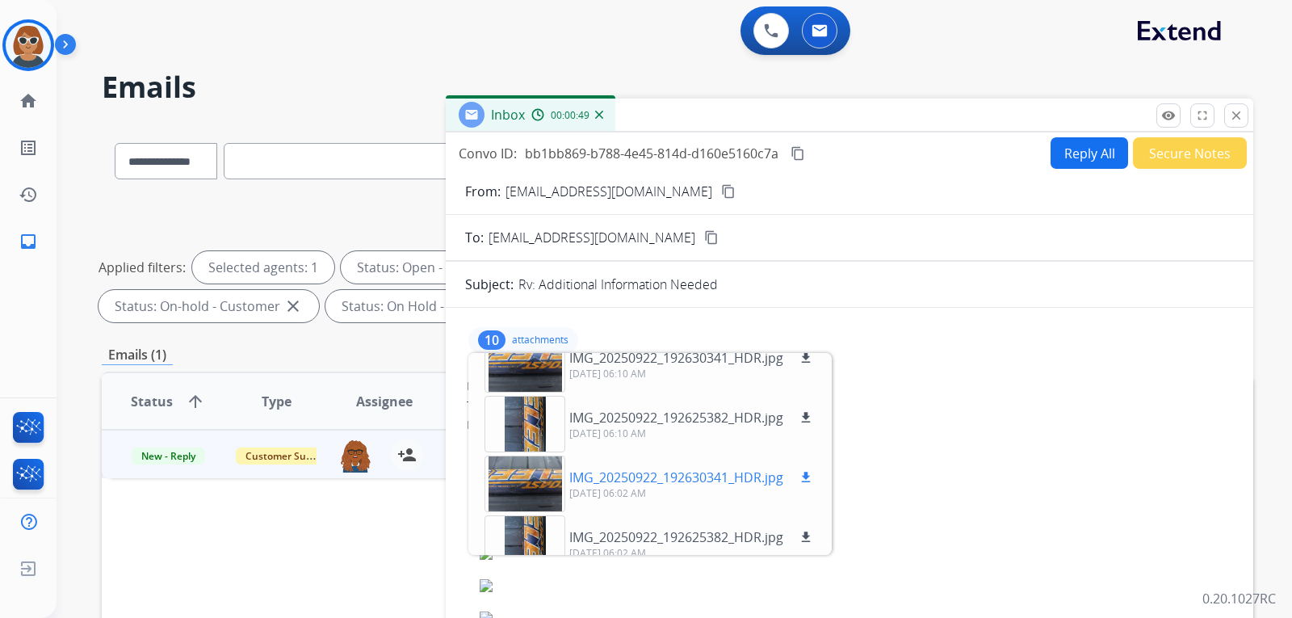
scroll to position [242, 0]
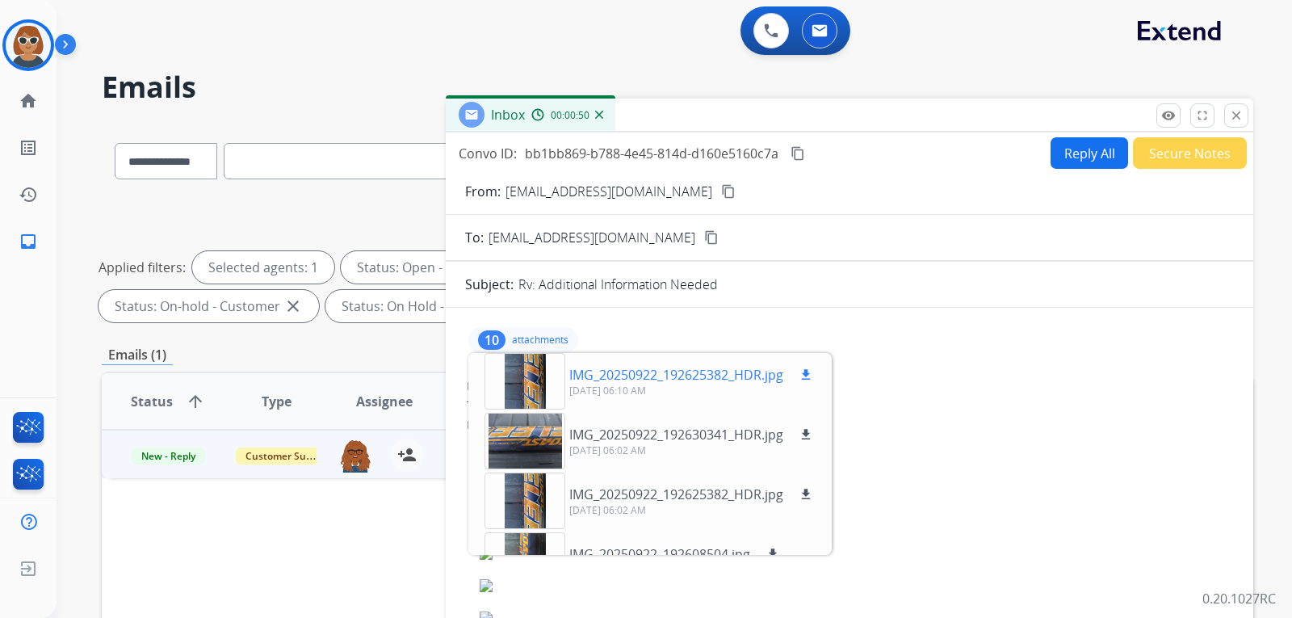
click at [544, 392] on div at bounding box center [525, 381] width 81 height 57
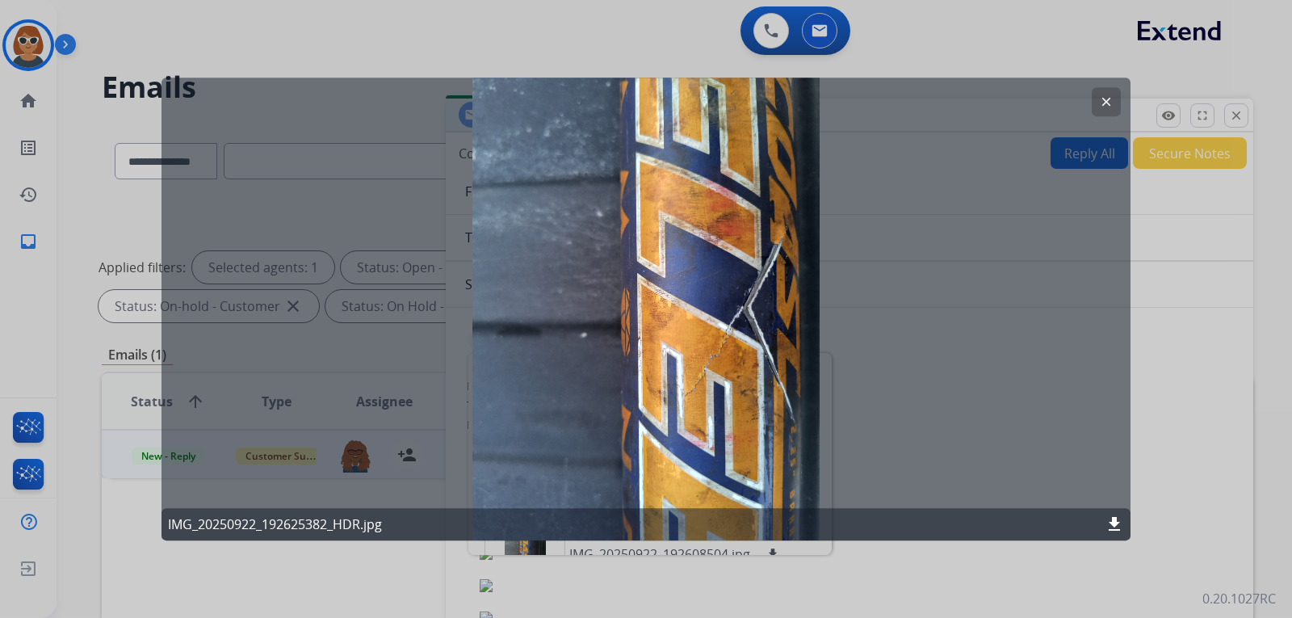
click at [1114, 523] on mat-icon "download" at bounding box center [1114, 524] width 19 height 19
click at [1111, 105] on mat-icon "clear" at bounding box center [1106, 102] width 15 height 15
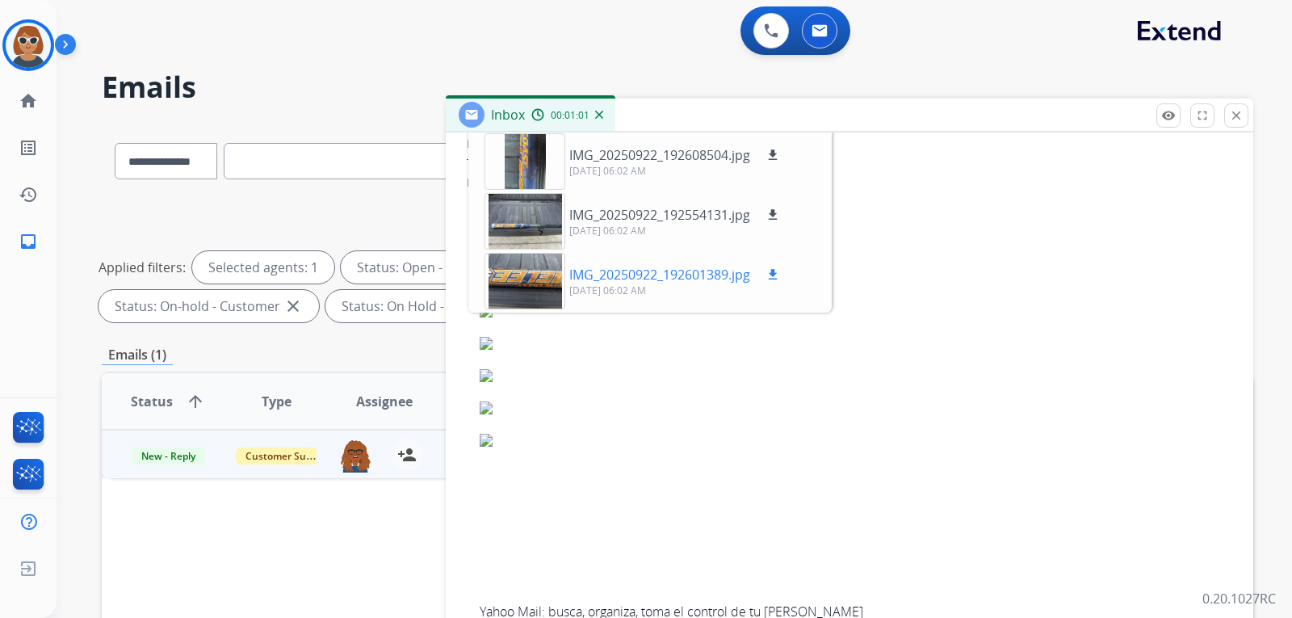
click at [538, 285] on div at bounding box center [525, 281] width 81 height 57
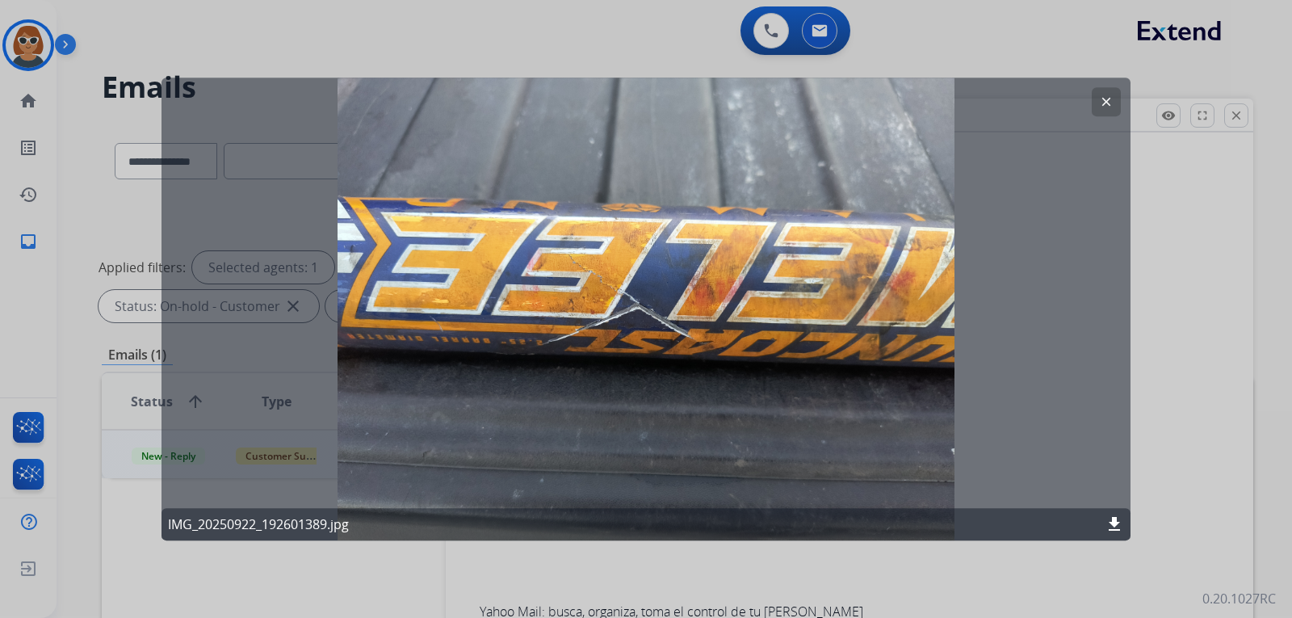
click at [1107, 102] on mat-icon "clear" at bounding box center [1106, 102] width 15 height 15
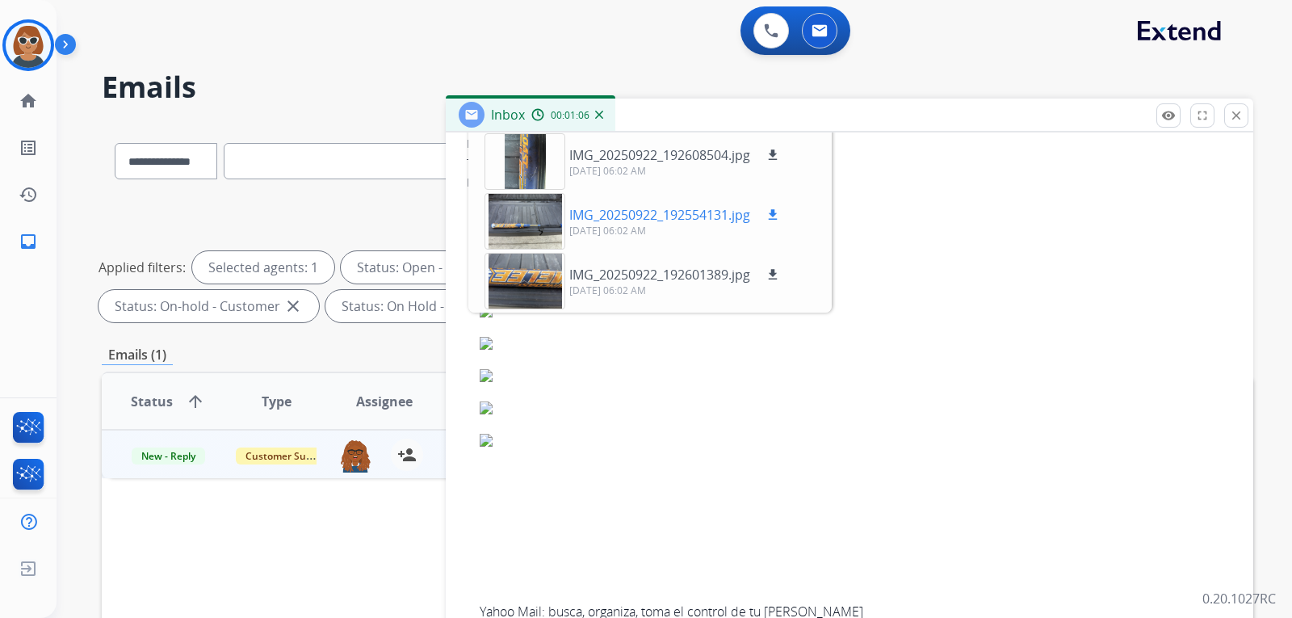
click at [552, 216] on div at bounding box center [525, 221] width 81 height 57
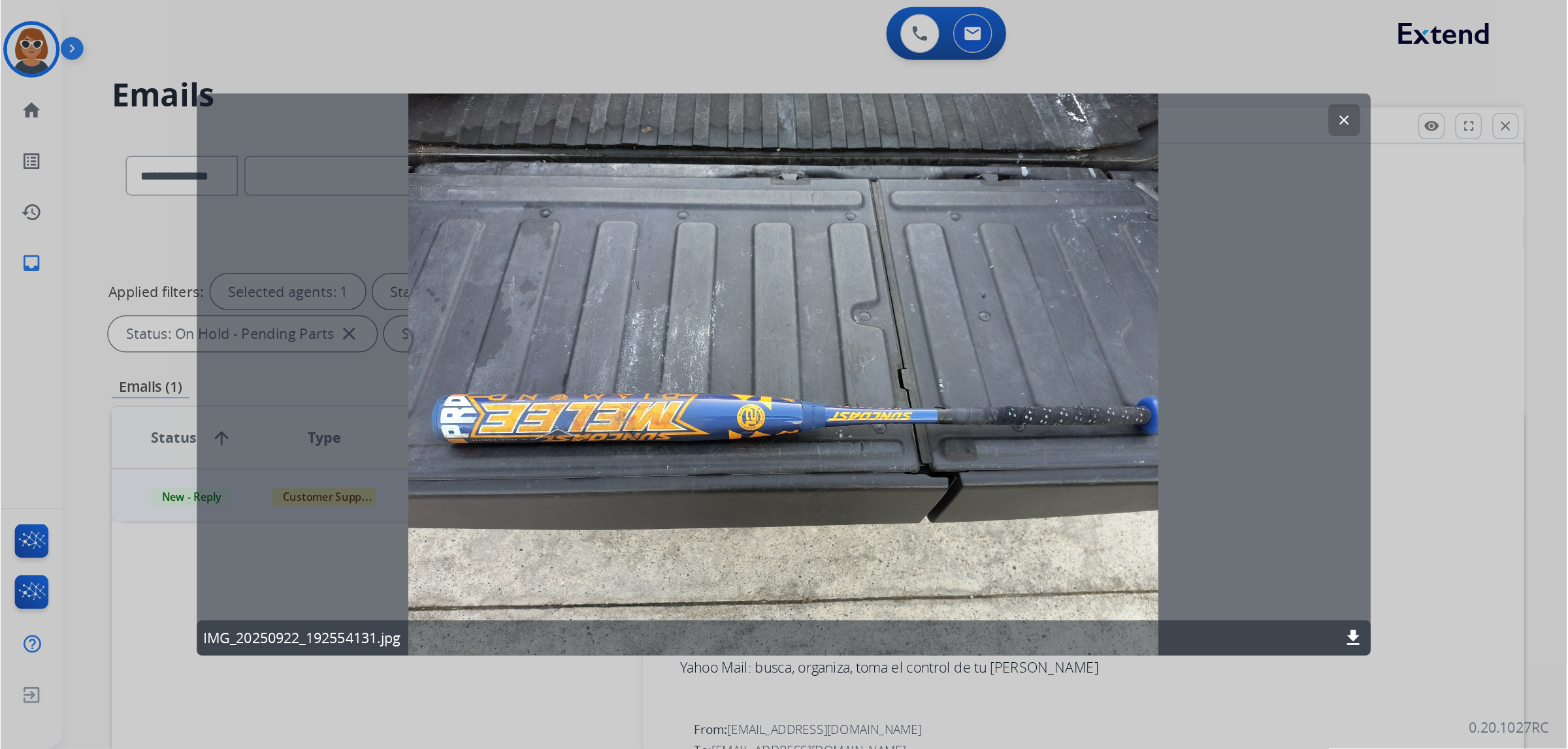
scroll to position [322, 0]
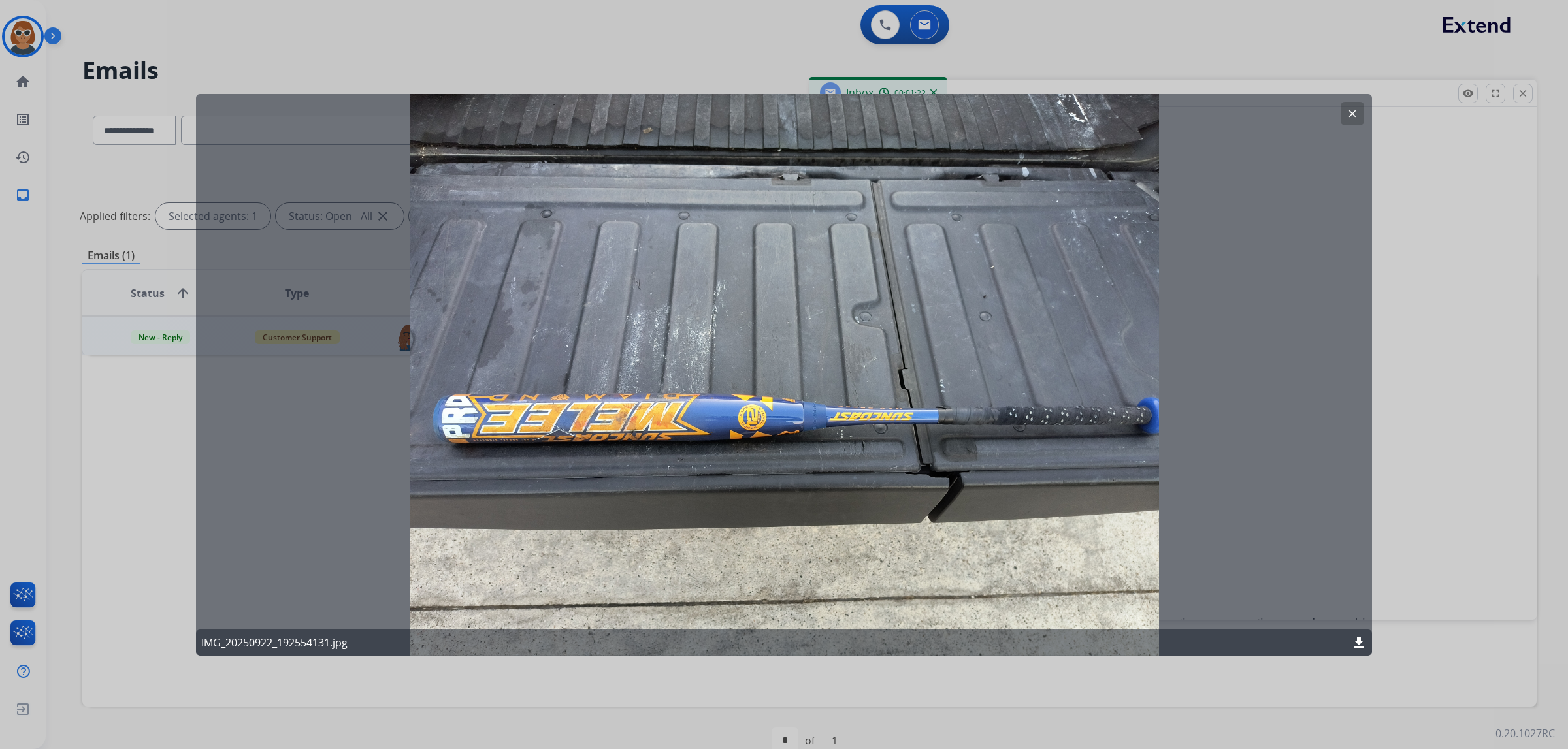
click at [1045, 114] on mat-icon "clear" at bounding box center [1352, 112] width 12 height 12
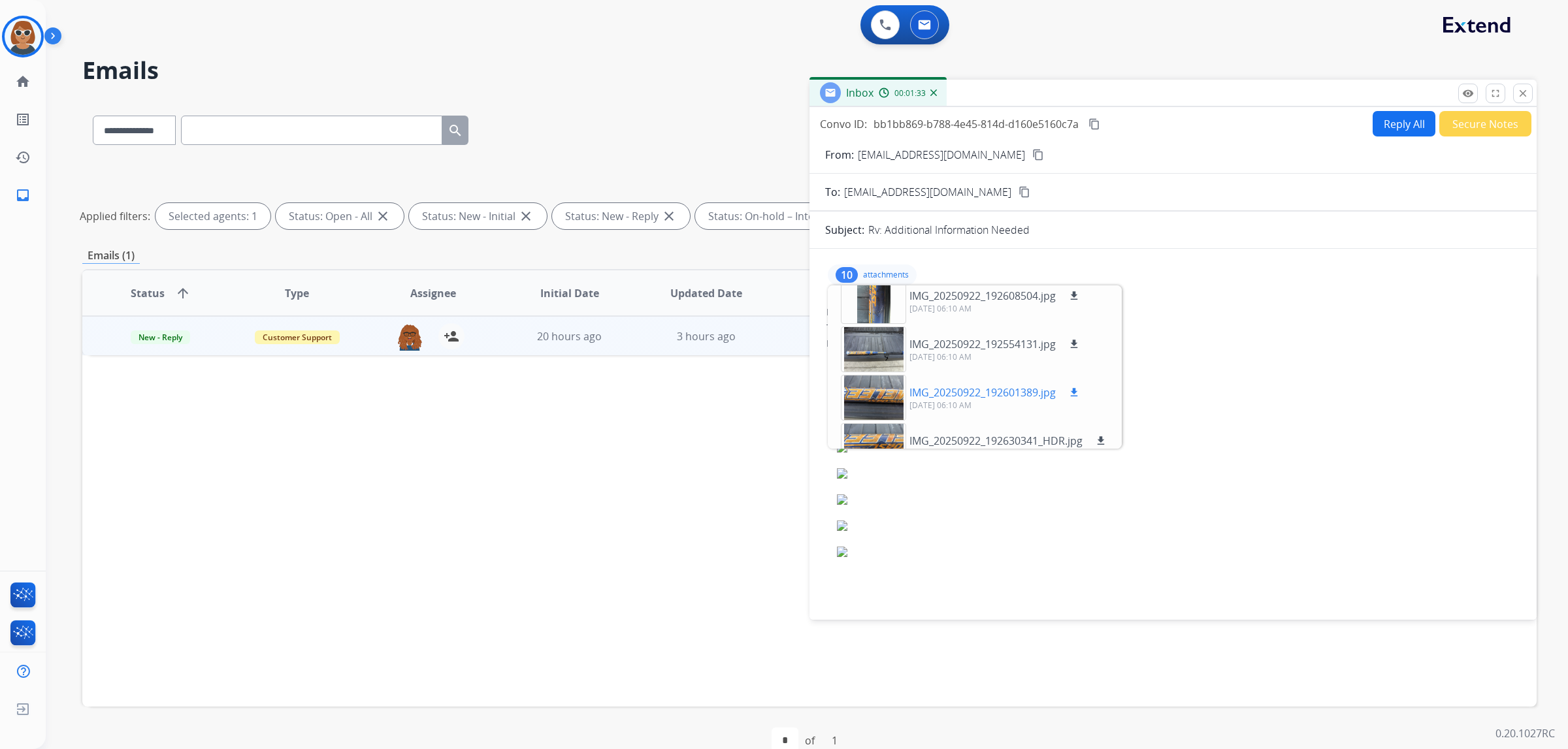
scroll to position [0, 0]
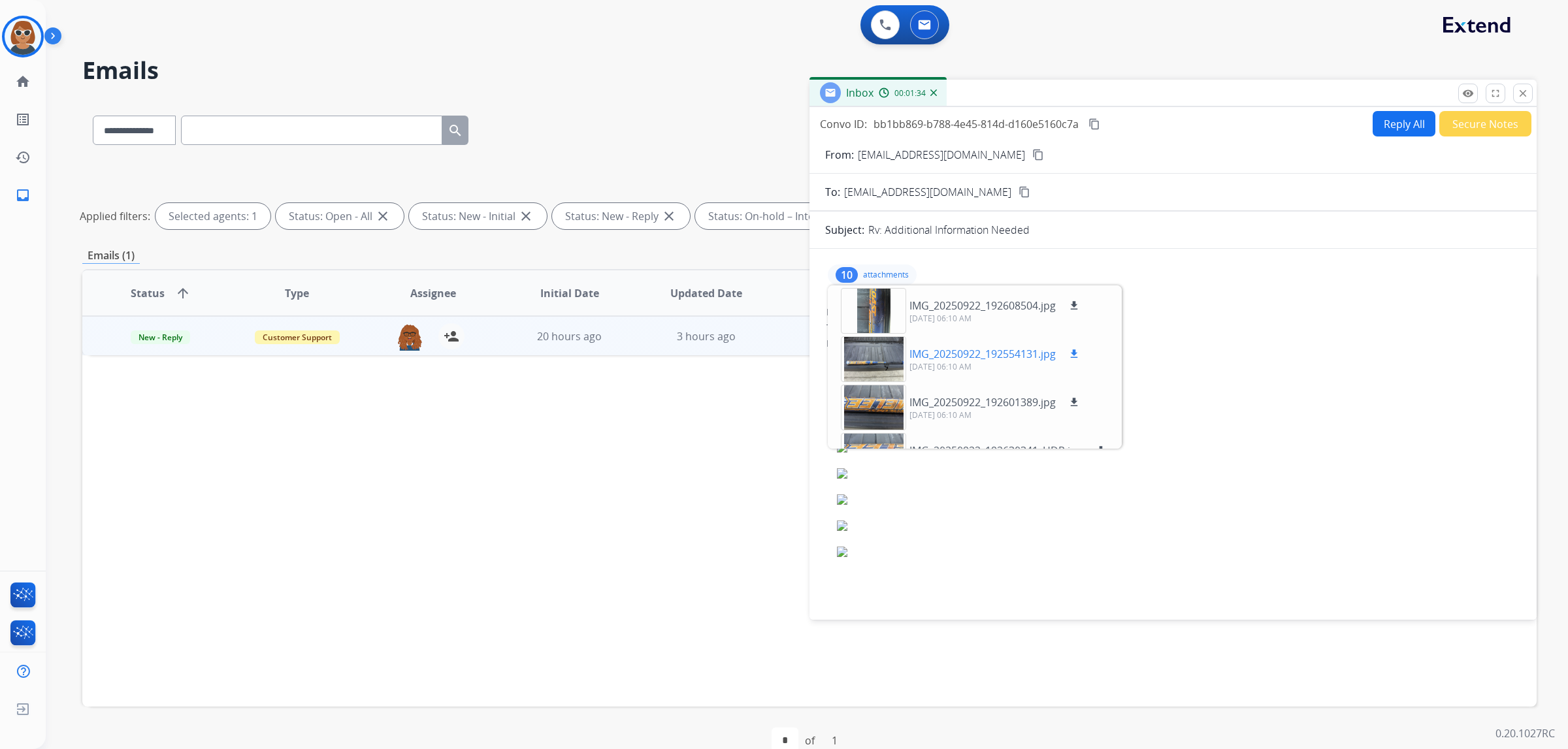
click at [881, 355] on div at bounding box center [873, 359] width 66 height 46
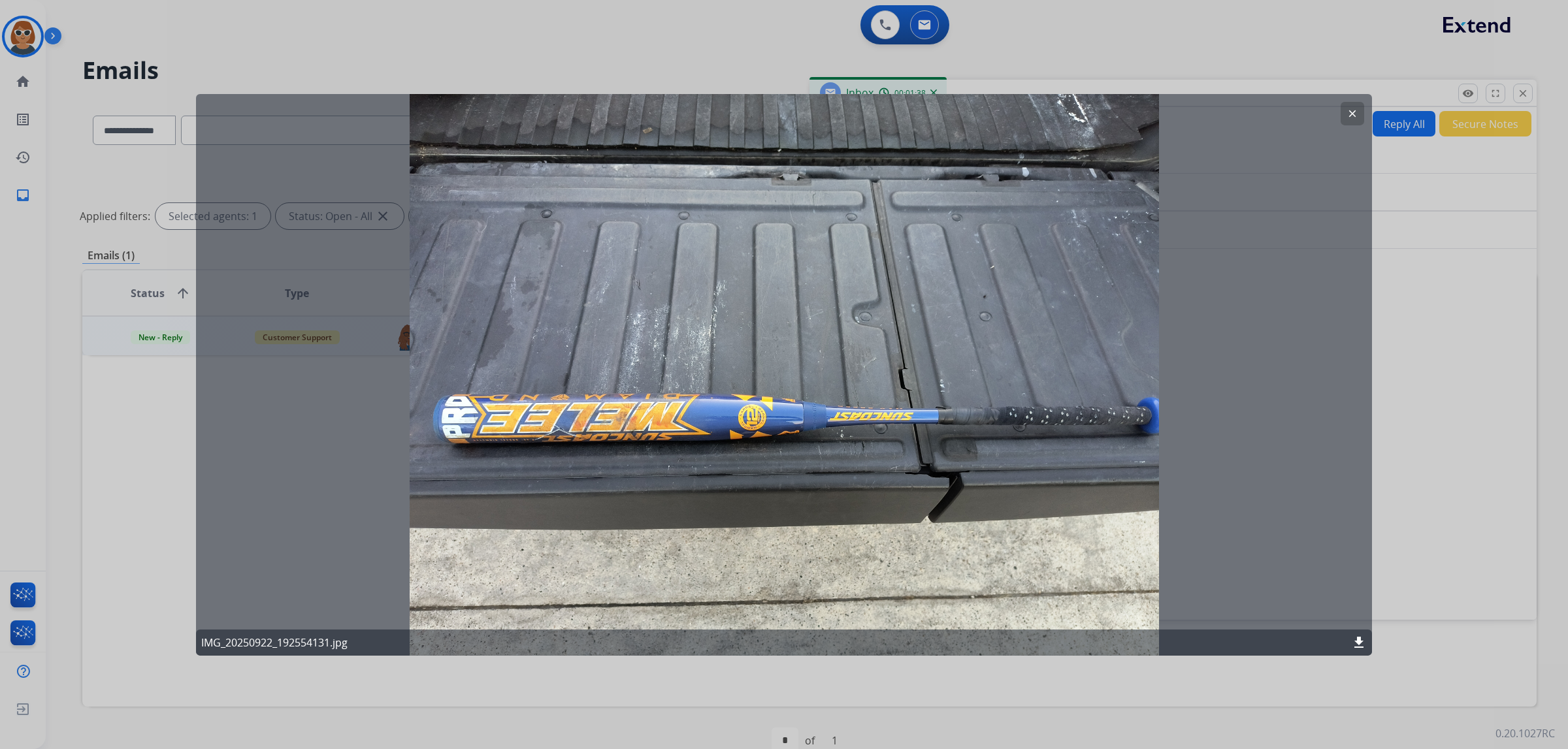
click at [1045, 108] on button "clear" at bounding box center [1351, 112] width 23 height 23
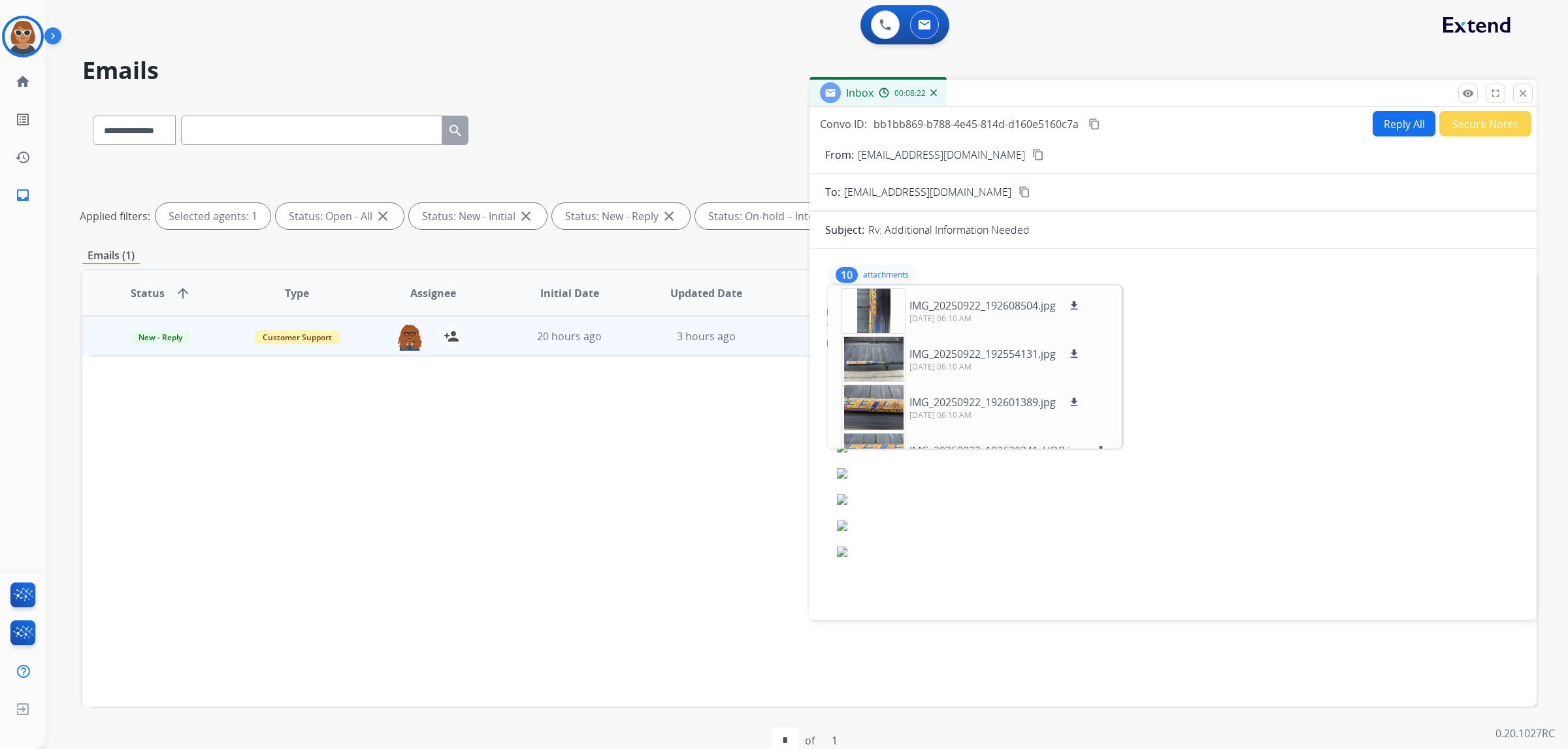
click at [1045, 431] on div "Date: [DATE] 04:01 AM MDT" at bounding box center [1178, 436] width 683 height 13
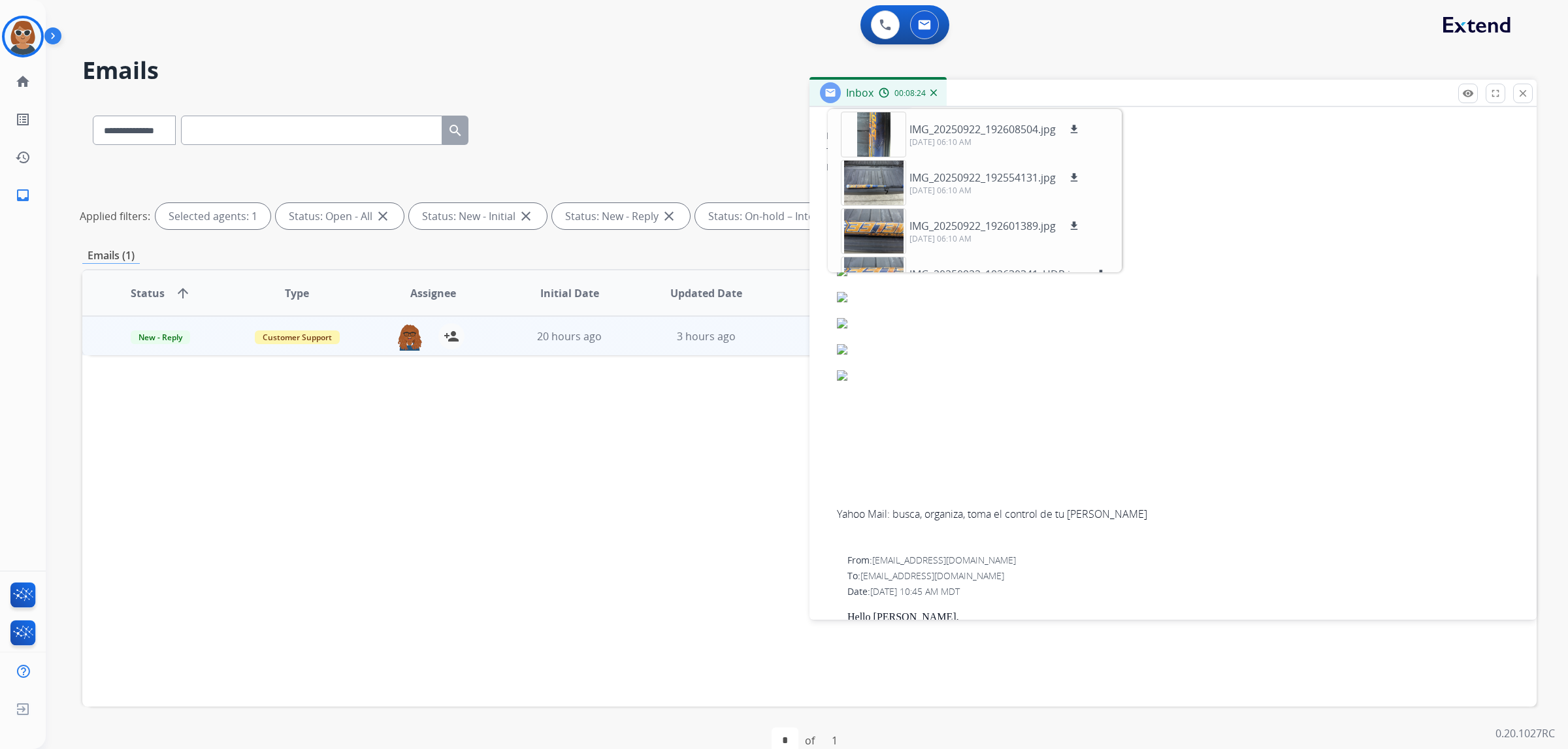
scroll to position [490, 0]
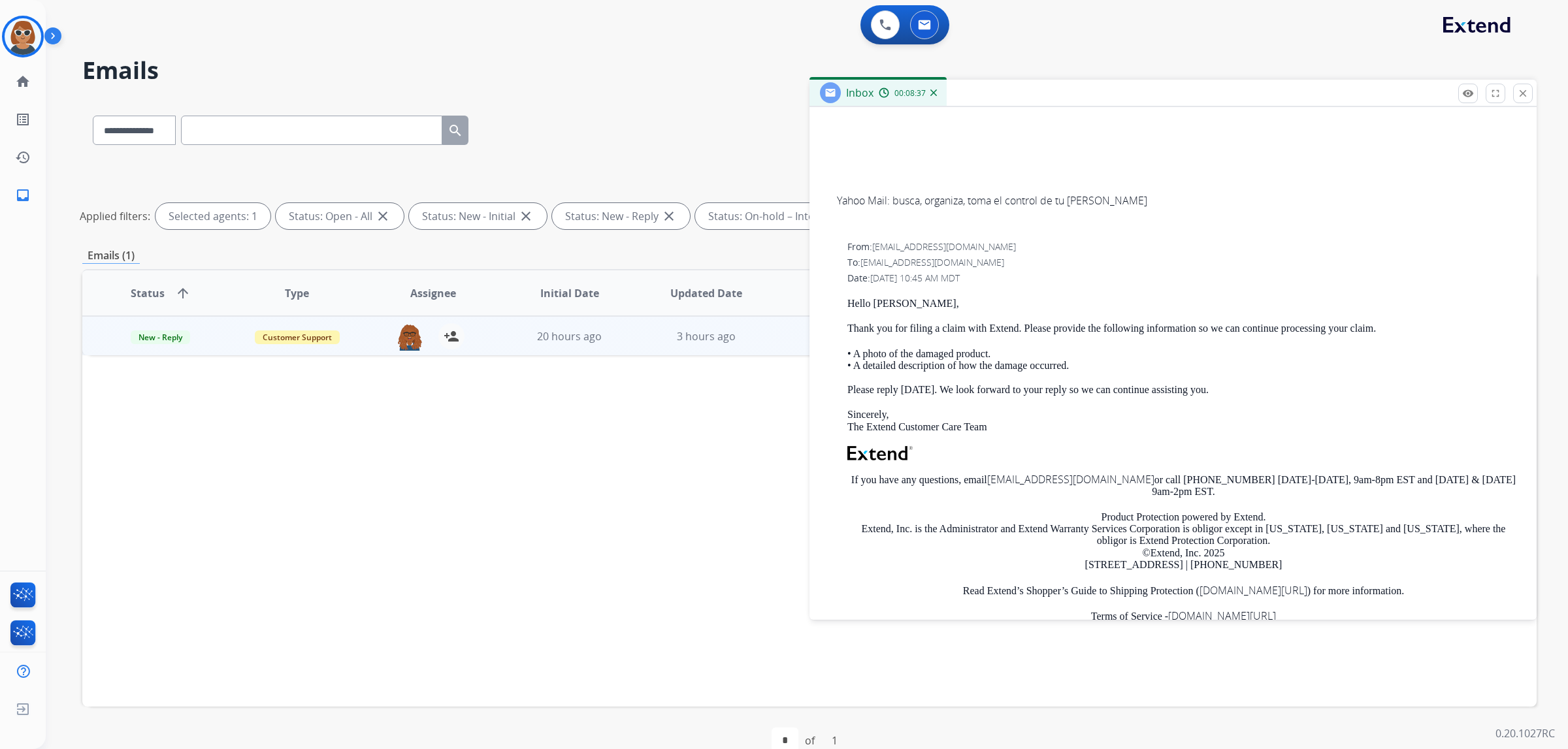
click at [908, 201] on link "Yahoo Mail: busca, organiza, toma el control de tu [PERSON_NAME]" at bounding box center [992, 201] width 311 height 15
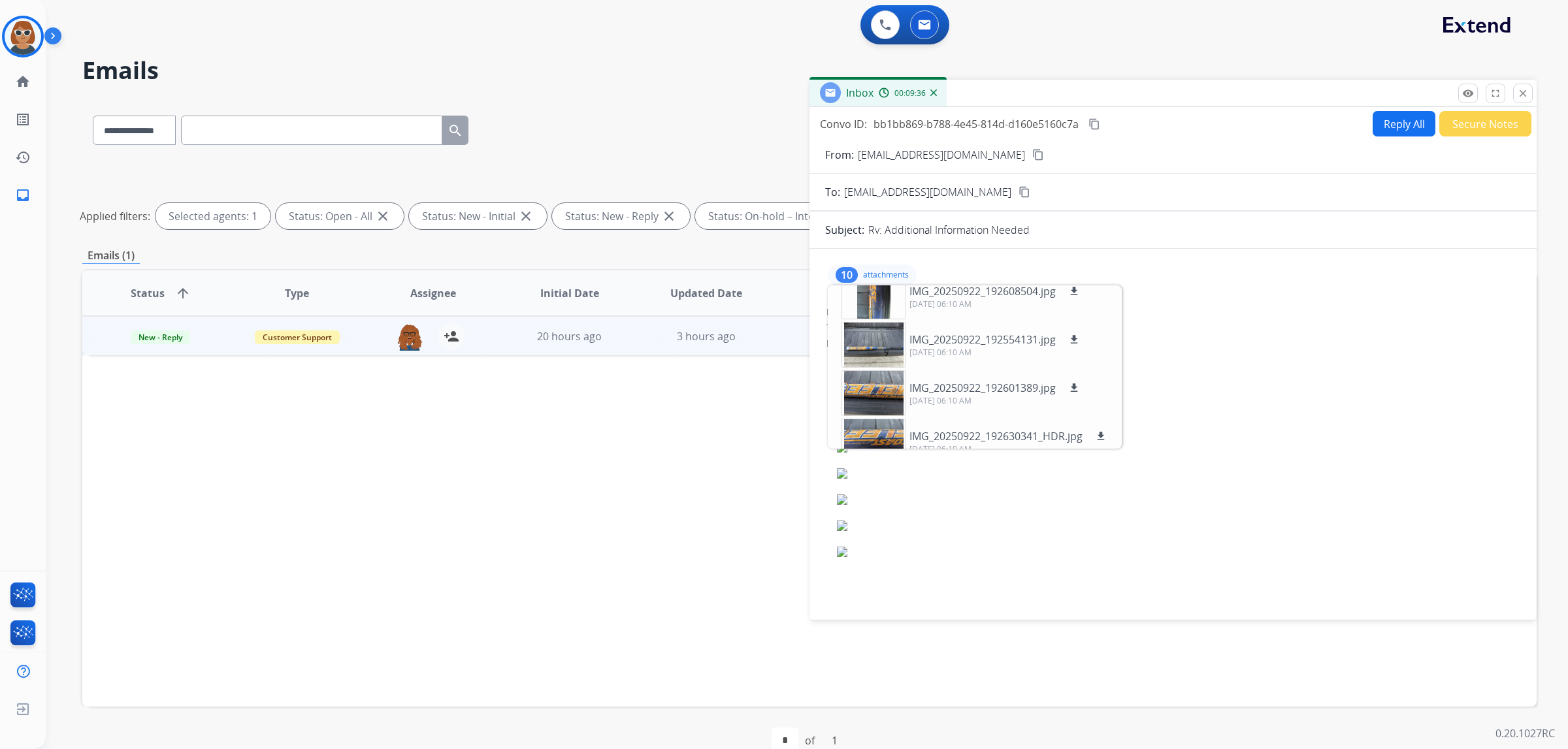
scroll to position [0, 0]
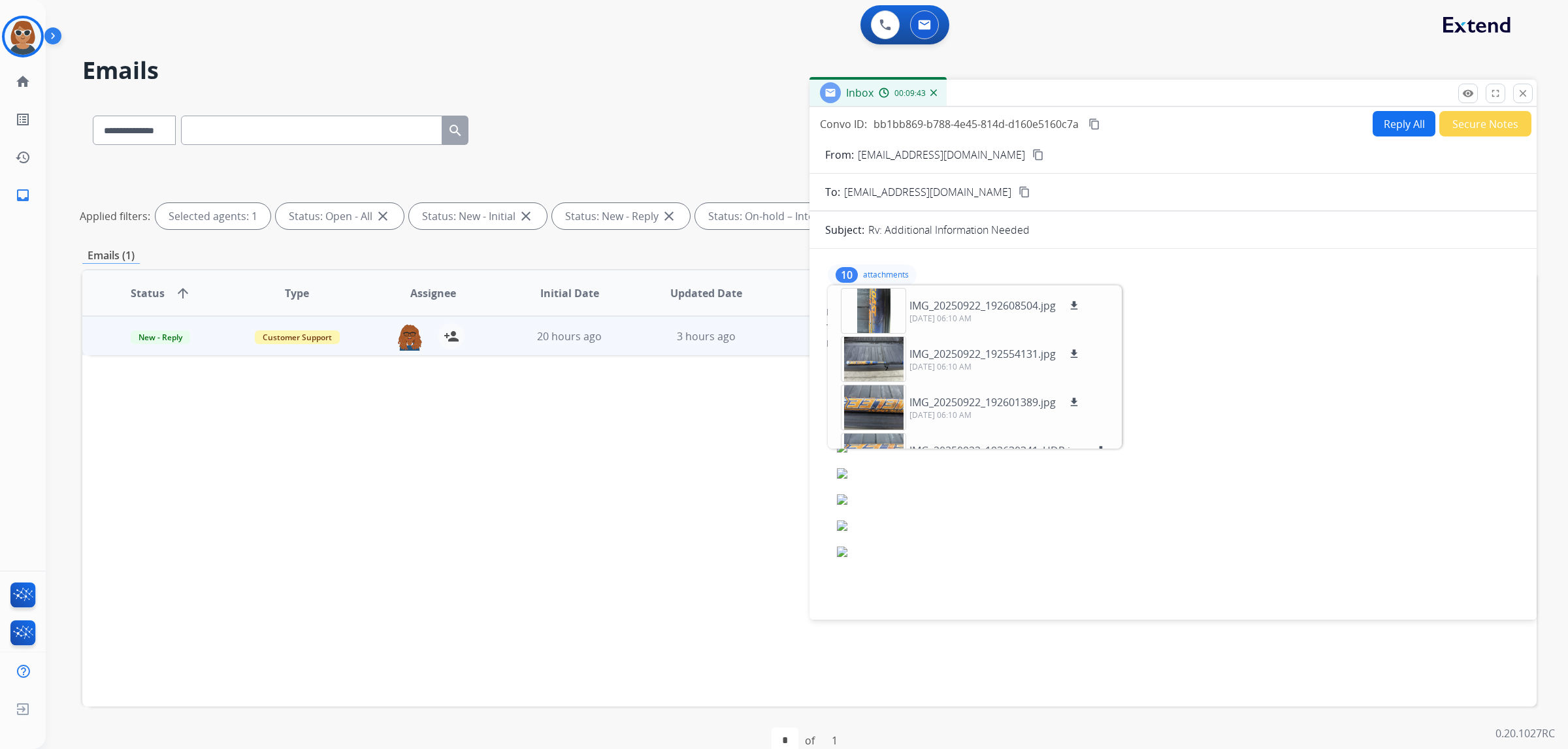
click at [1045, 447] on img at bounding box center [1098, 447] width 522 height 11
click at [1045, 91] on mat-icon "close" at bounding box center [1523, 93] width 12 height 12
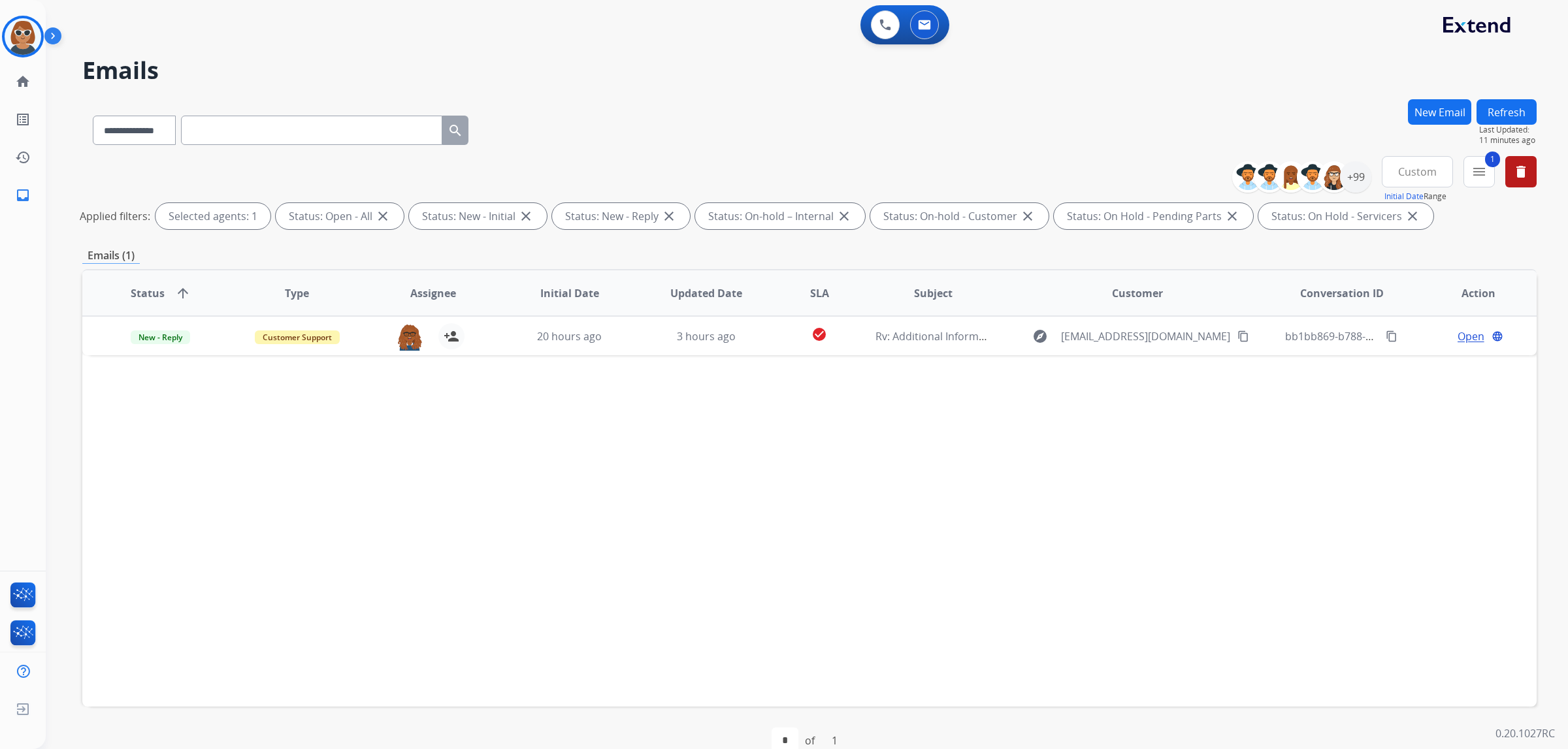
click at [770, 134] on div "**********" at bounding box center [809, 128] width 1454 height 57
